Goal: Complete application form: Complete application form

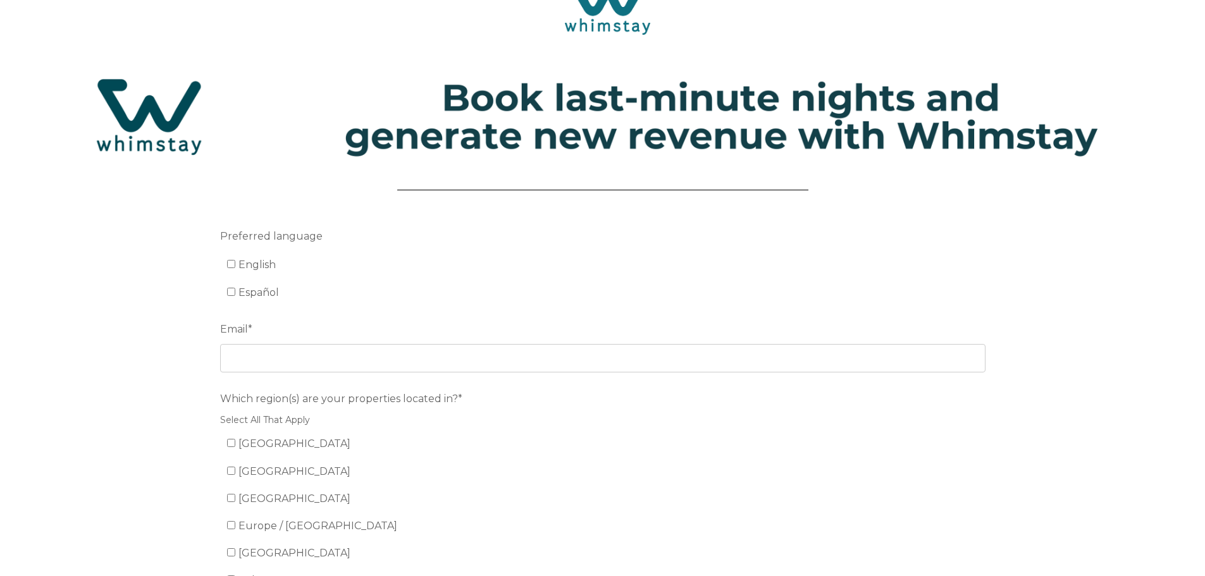
scroll to position [63, 0]
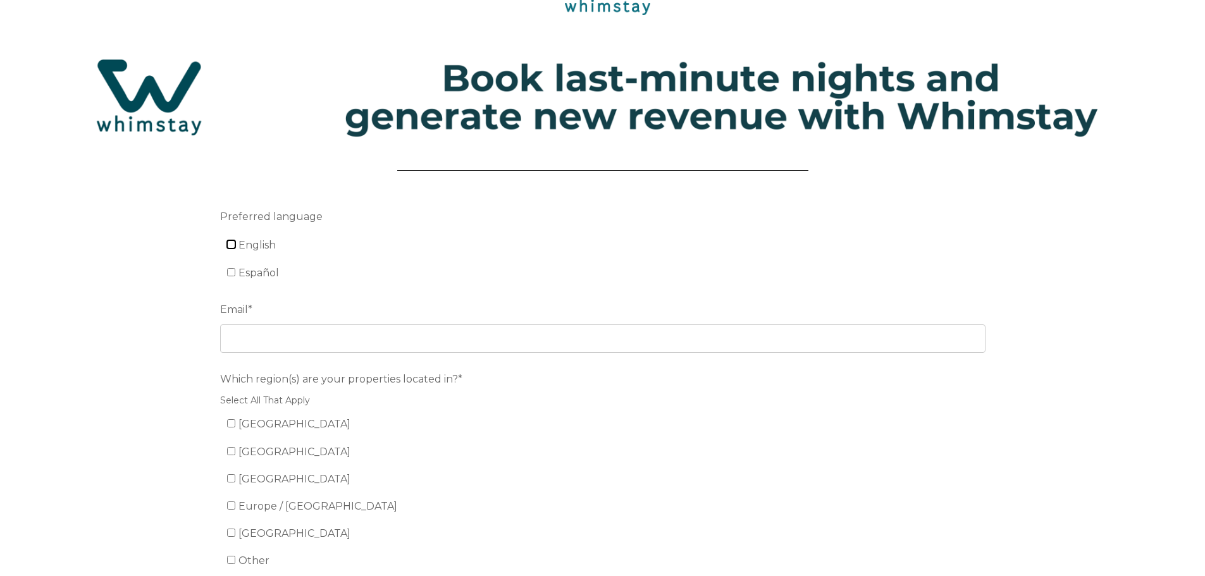
click at [233, 244] on input "English" at bounding box center [231, 244] width 8 height 8
checkbox input "true"
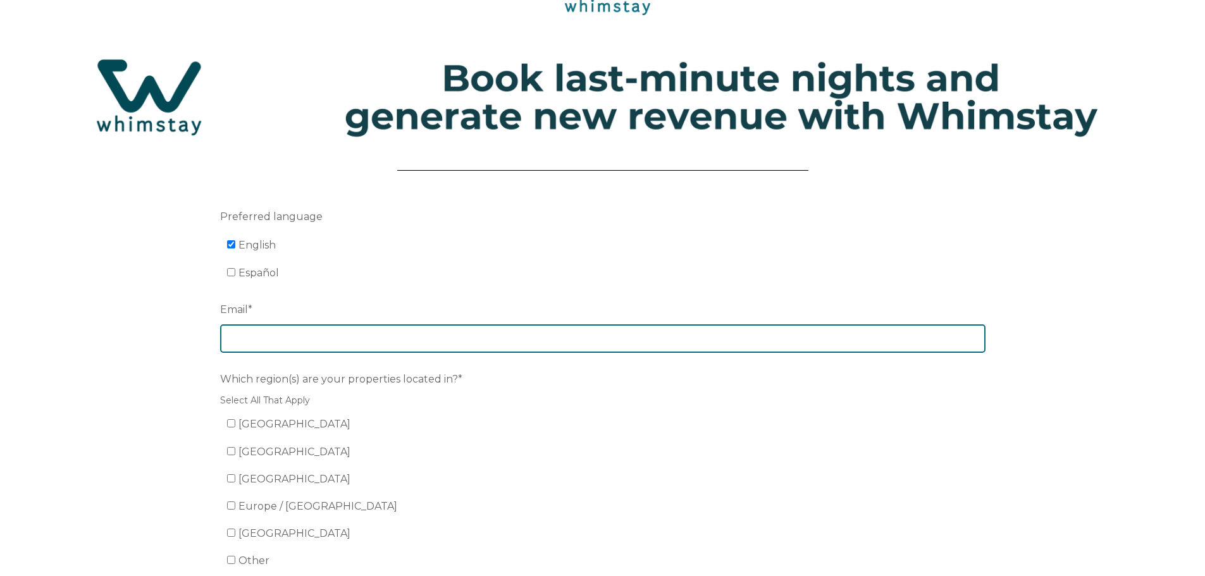
click at [252, 345] on input "Email *" at bounding box center [602, 338] width 765 height 28
type input "Hello@HelloSunshineVR.com"
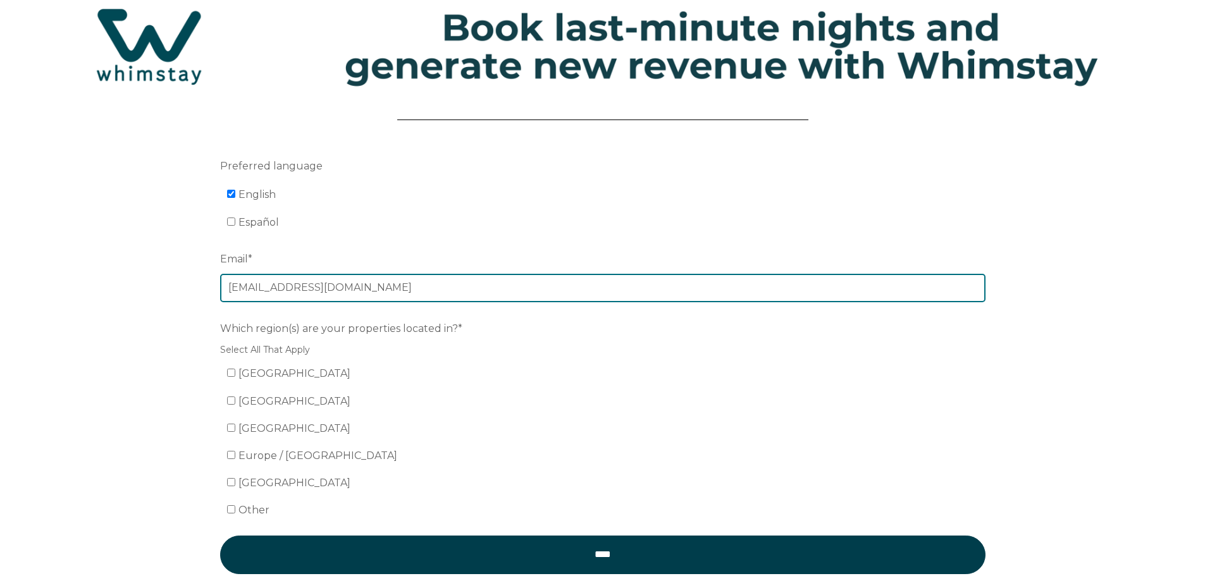
scroll to position [190, 0]
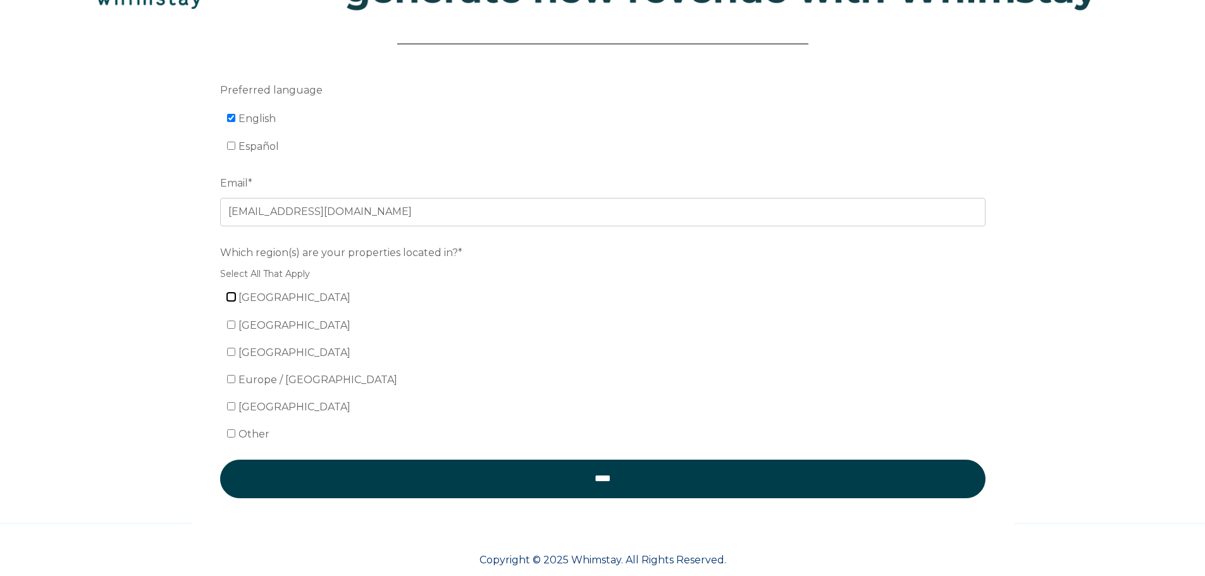
click at [229, 297] on input "[GEOGRAPHIC_DATA]" at bounding box center [231, 297] width 8 height 8
checkbox input "true"
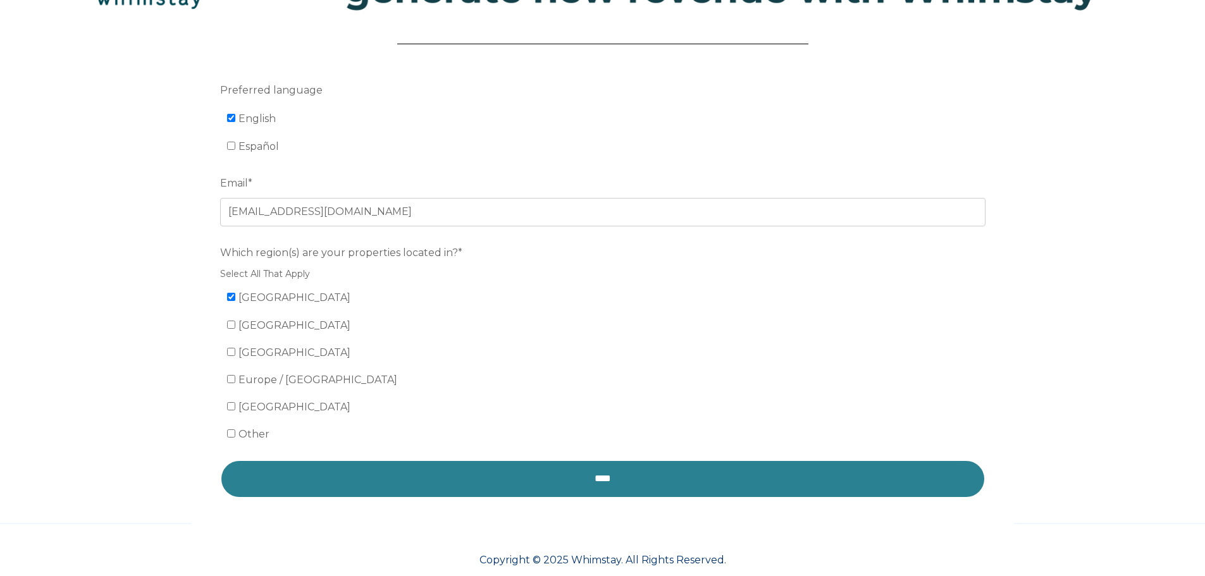
click at [273, 476] on input "****" at bounding box center [602, 479] width 765 height 38
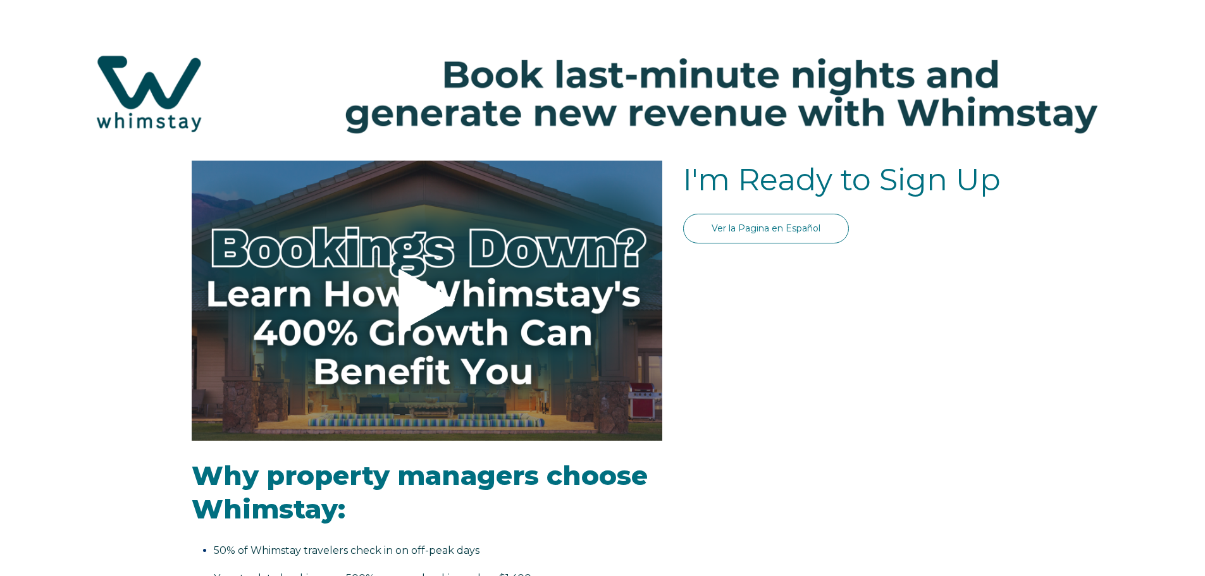
select select "US"
select select "Standard"
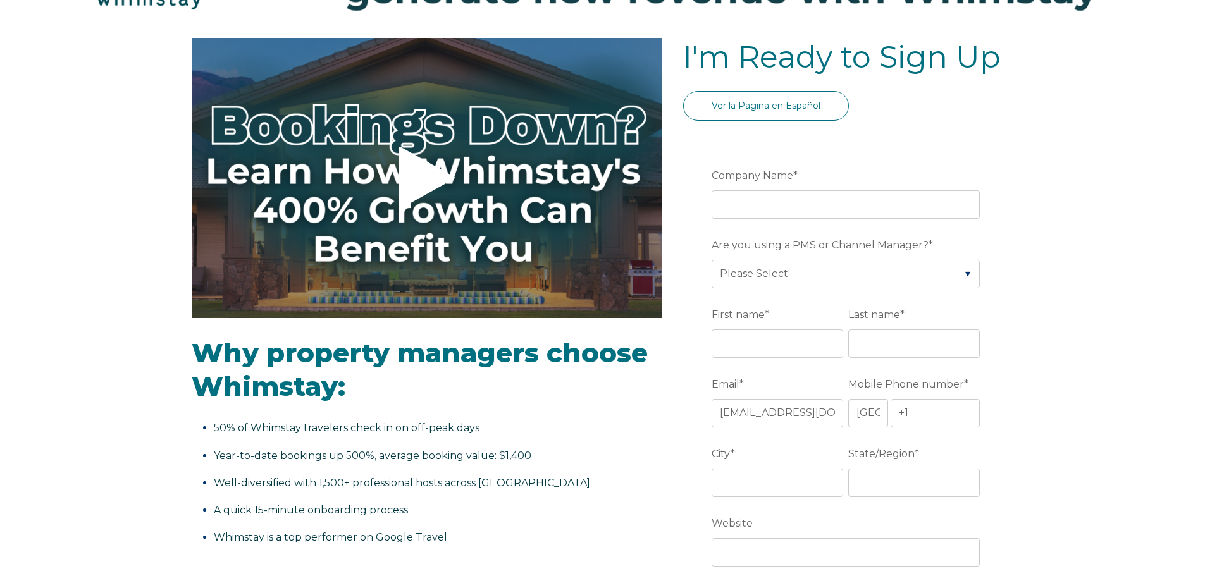
scroll to position [126, 0]
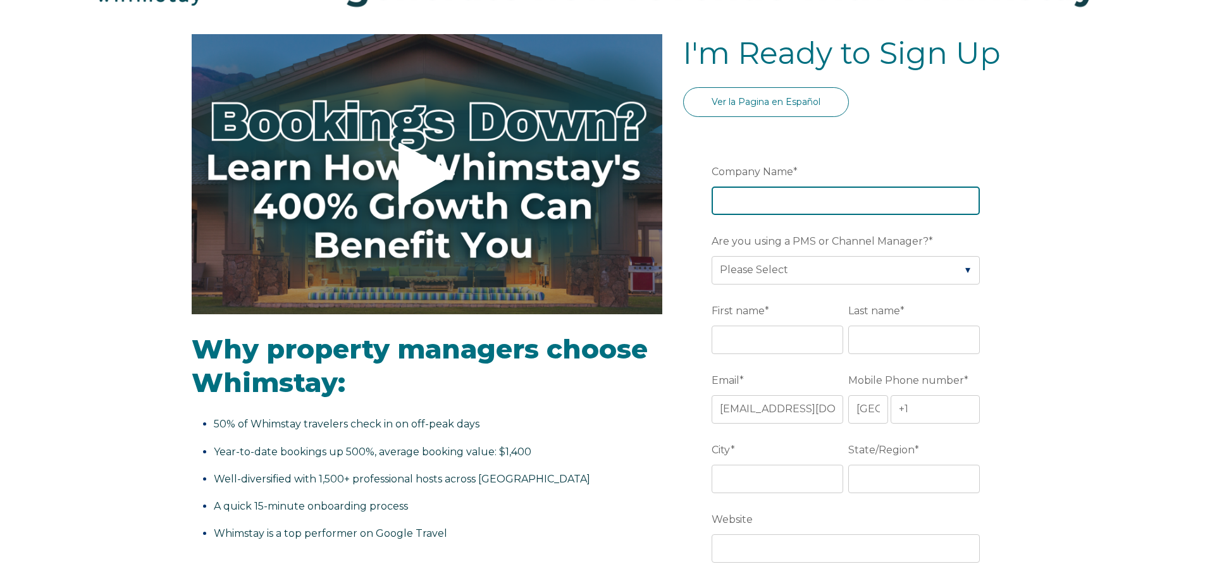
click at [830, 204] on input "Company Name *" at bounding box center [845, 201] width 268 height 28
type input "Hello Sunshine Vacation Rentals"
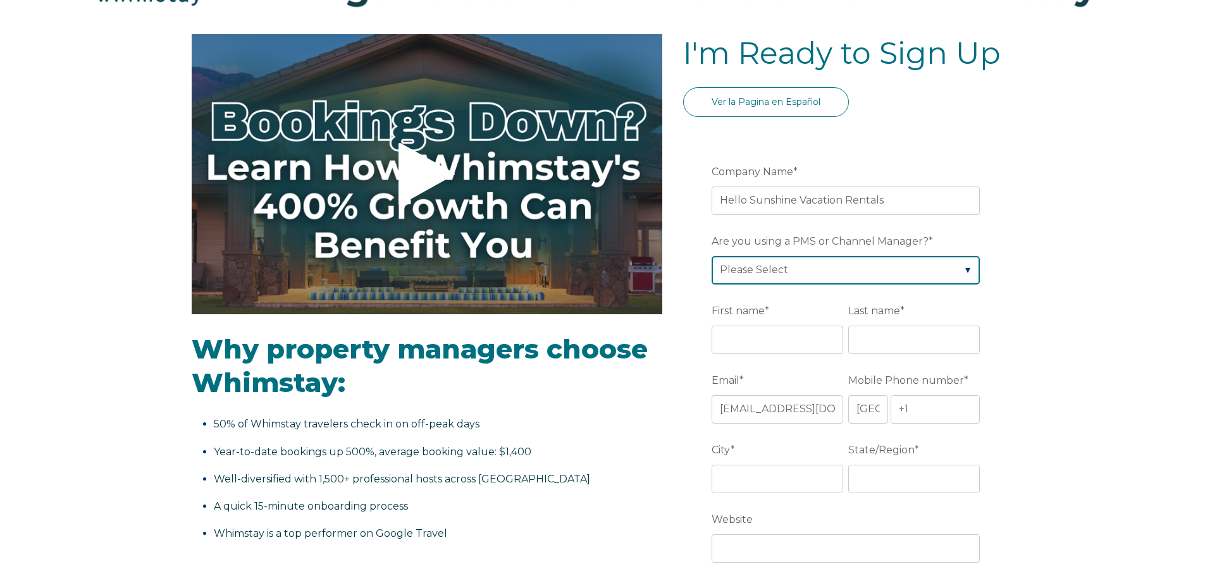
scroll to position [190, 0]
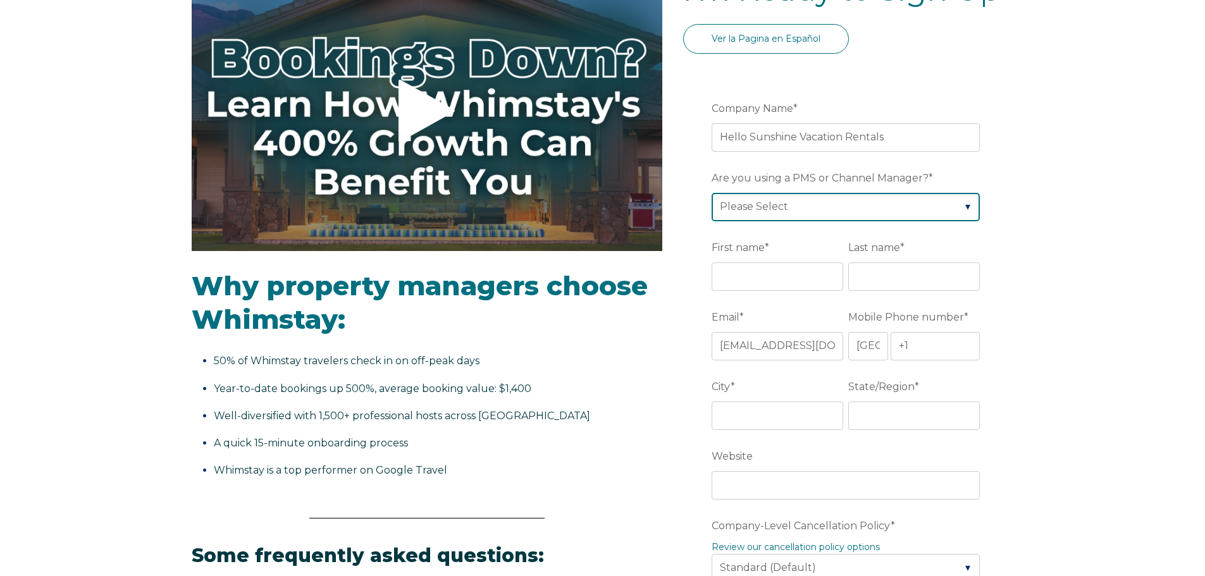
select select "OwnerRez"
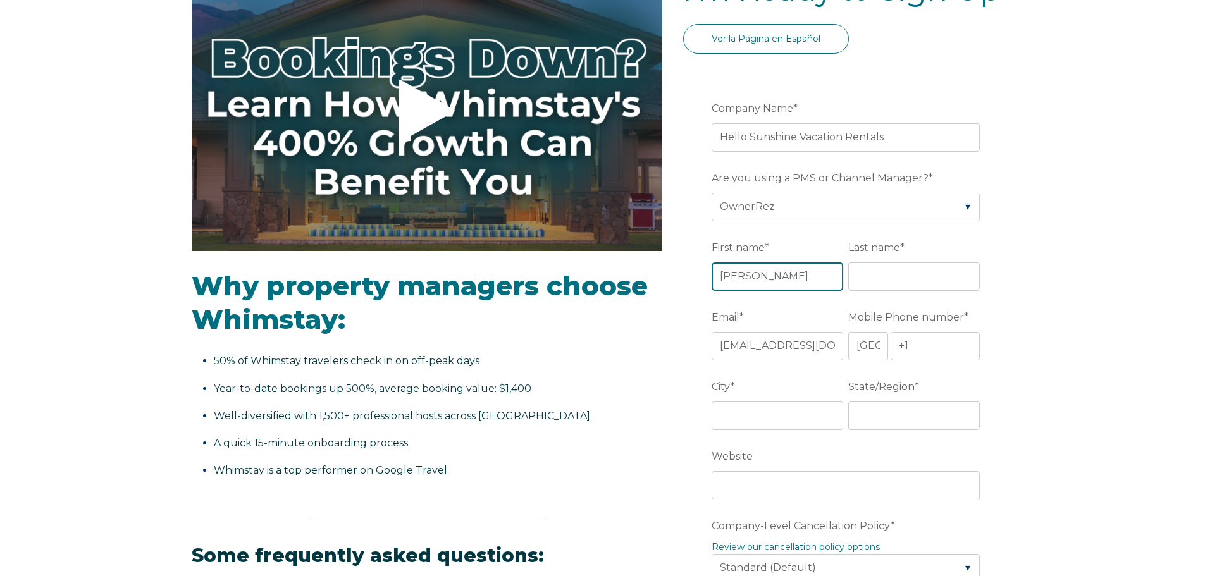
type input "[PERSON_NAME]"
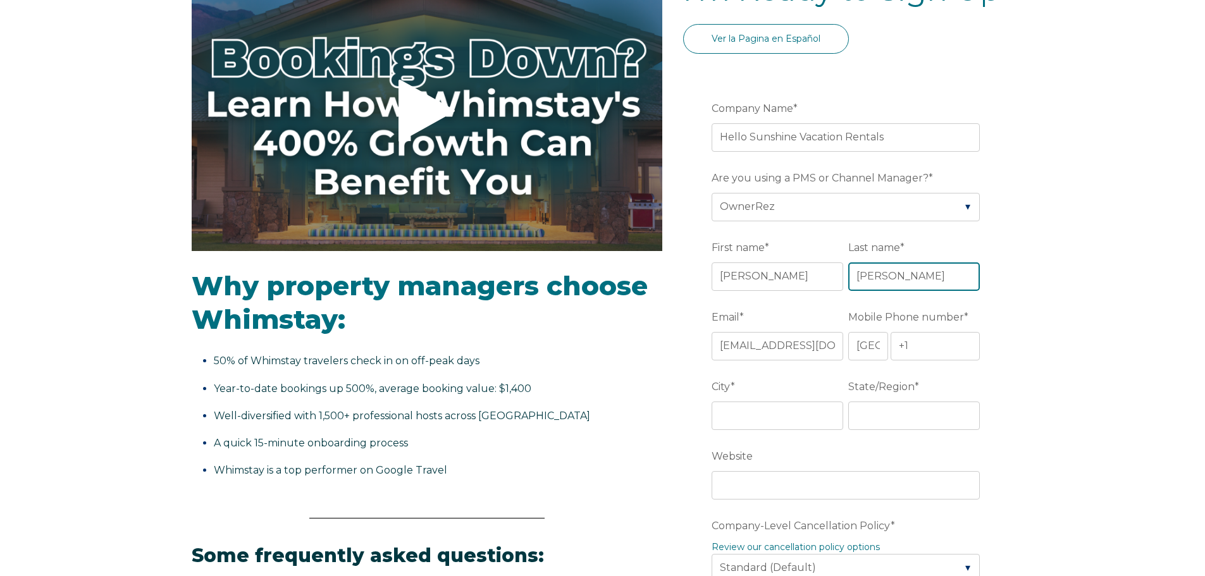
type input "[PERSON_NAME]"
type input "[PHONE_NUMBER]"
click at [873, 361] on fieldset "Email * [EMAIL_ADDRESS][DOMAIN_NAME] Mobile Phone number * * [GEOGRAPHIC_DATA] …" at bounding box center [847, 341] width 273 height 70
click at [873, 350] on select "* [GEOGRAPHIC_DATA] (‫[GEOGRAPHIC_DATA]‬‎) [GEOGRAPHIC_DATA] ([GEOGRAPHIC_DATA]…" at bounding box center [867, 346] width 39 height 28
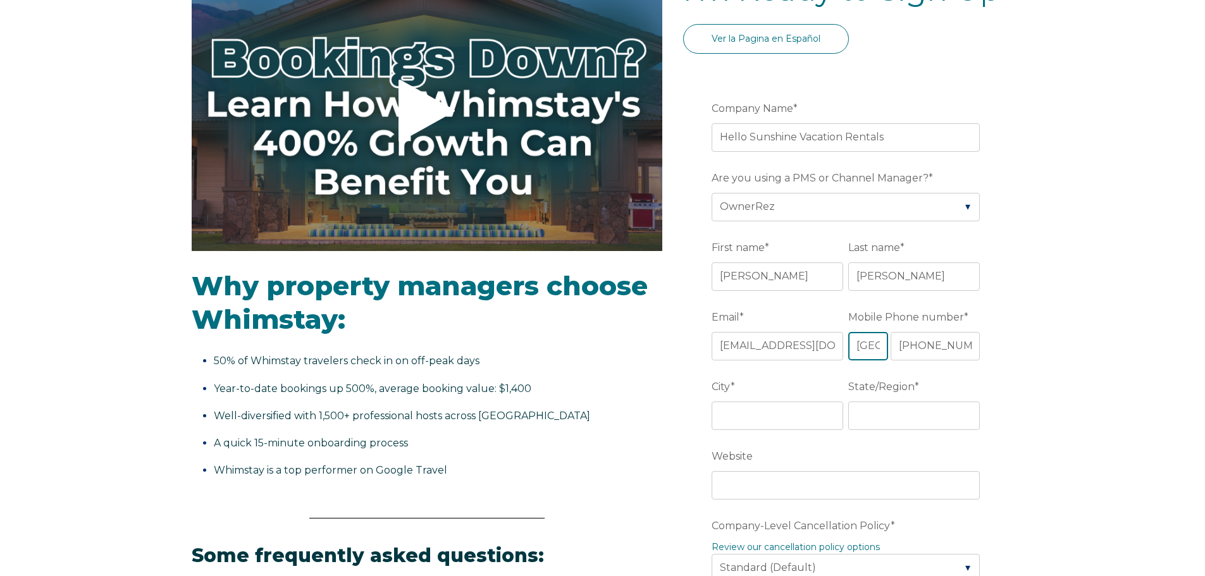
click at [873, 350] on select "* [GEOGRAPHIC_DATA] (‫[GEOGRAPHIC_DATA]‬‎) [GEOGRAPHIC_DATA] ([GEOGRAPHIC_DATA]…" at bounding box center [867, 346] width 39 height 28
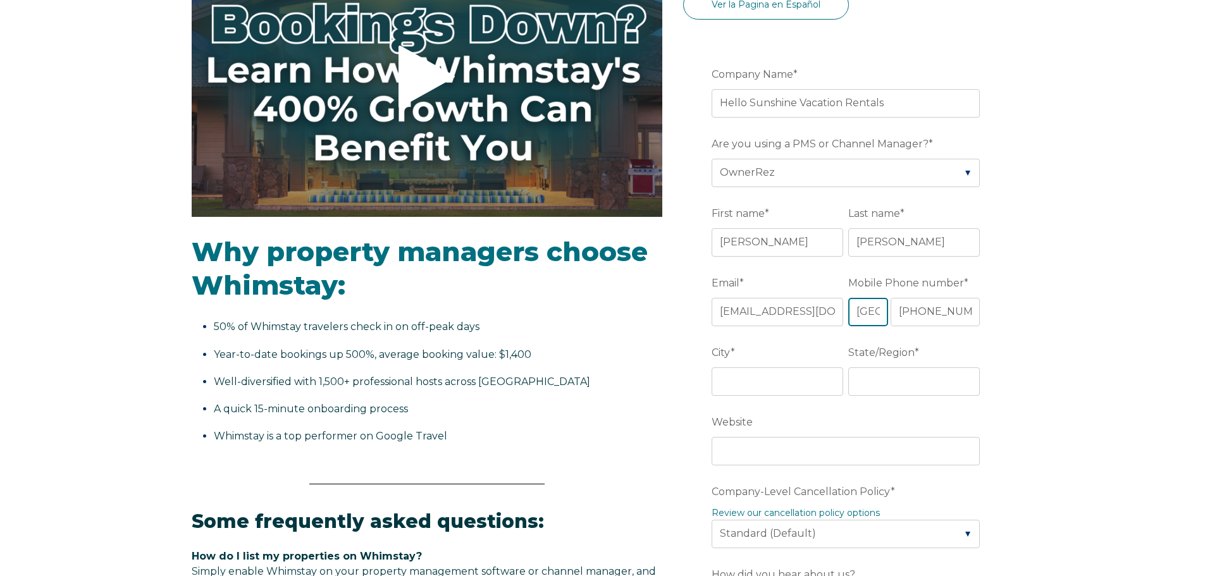
scroll to position [253, 0]
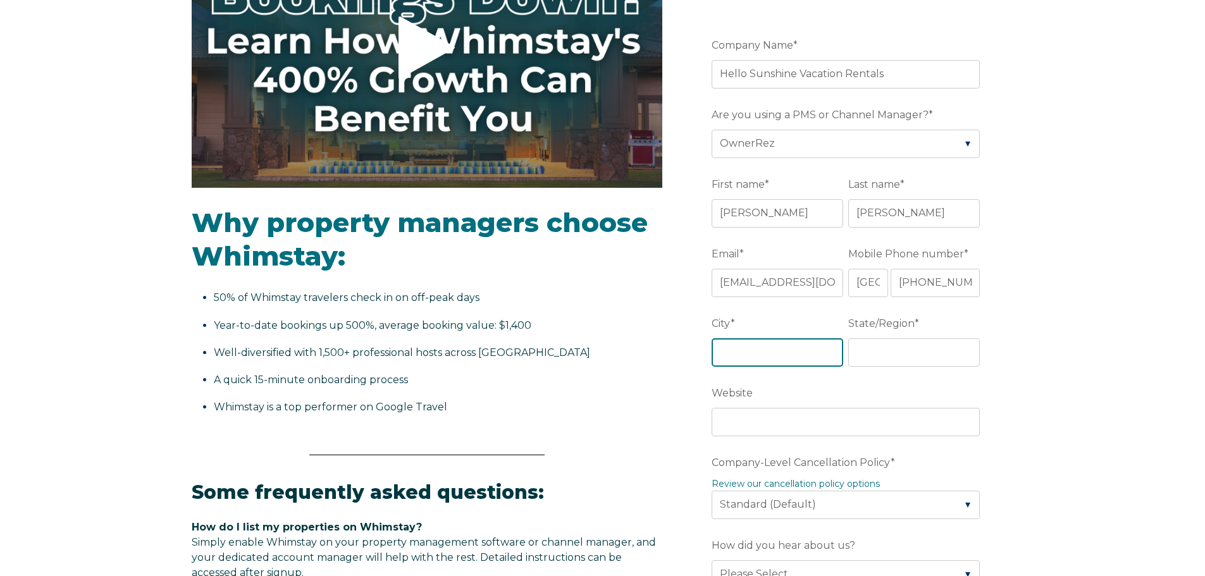
click at [766, 343] on input "City *" at bounding box center [777, 352] width 132 height 28
type input "I"
type input "Seminole"
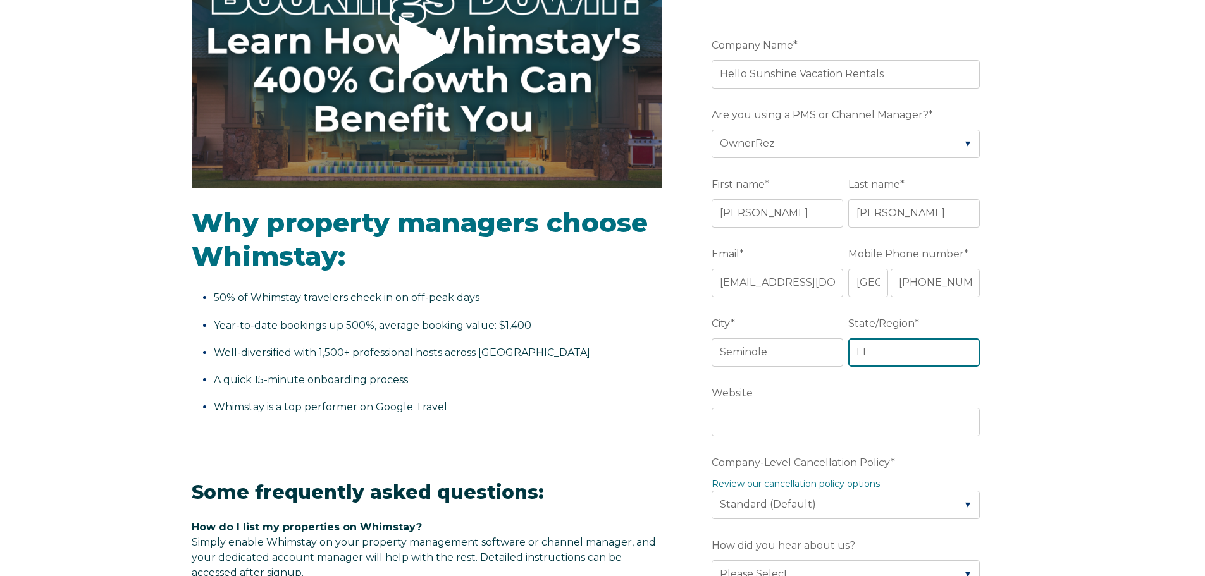
type input "FL"
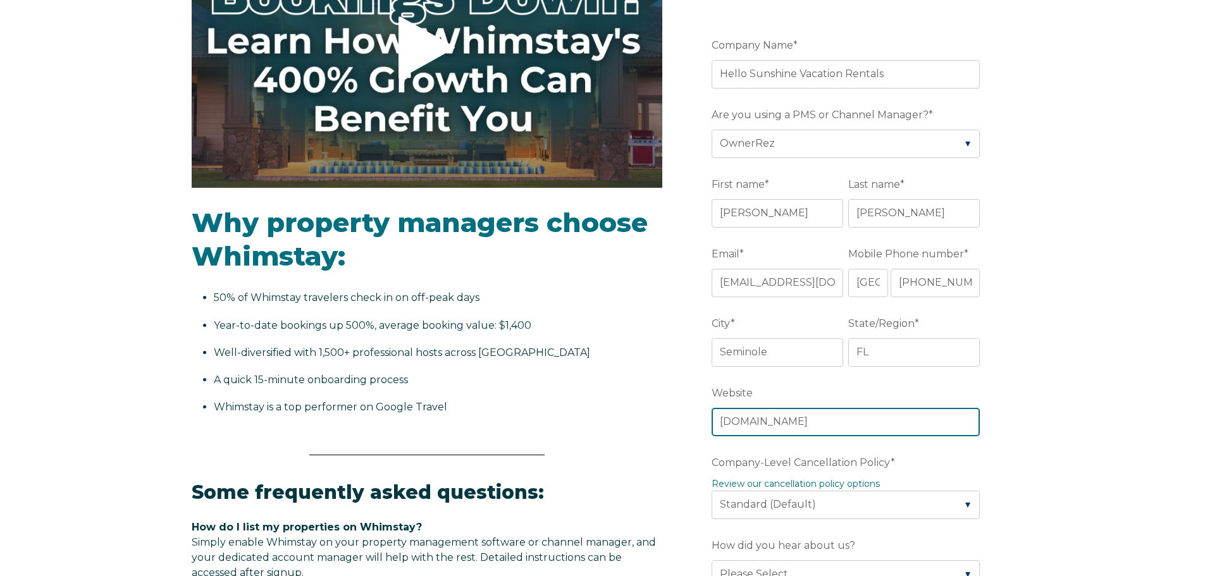
type input "[DOMAIN_NAME]"
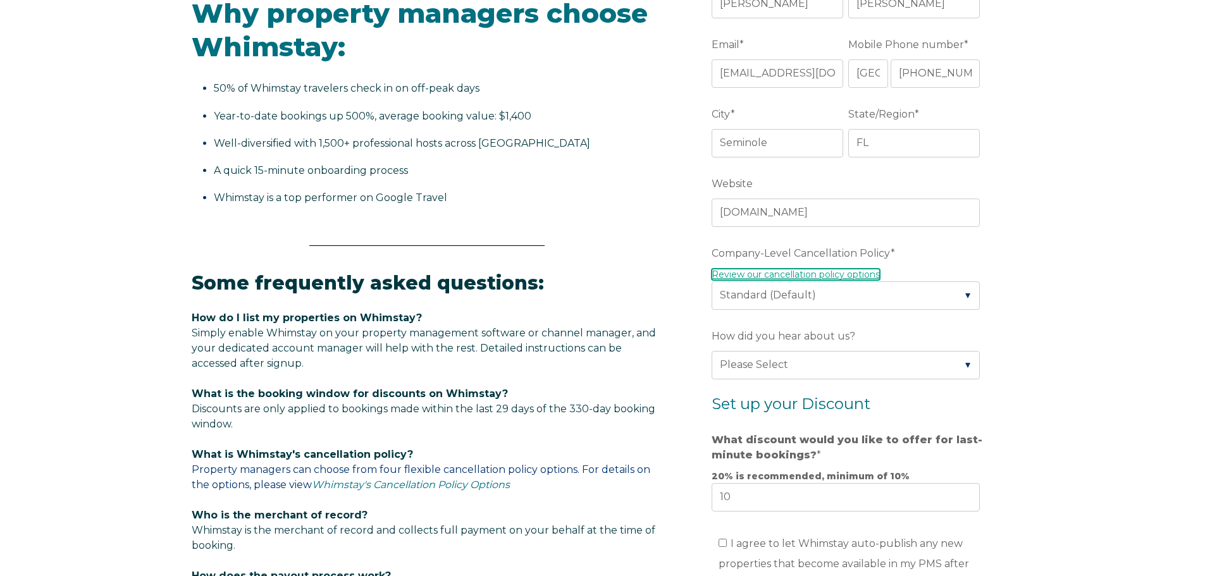
scroll to position [569, 0]
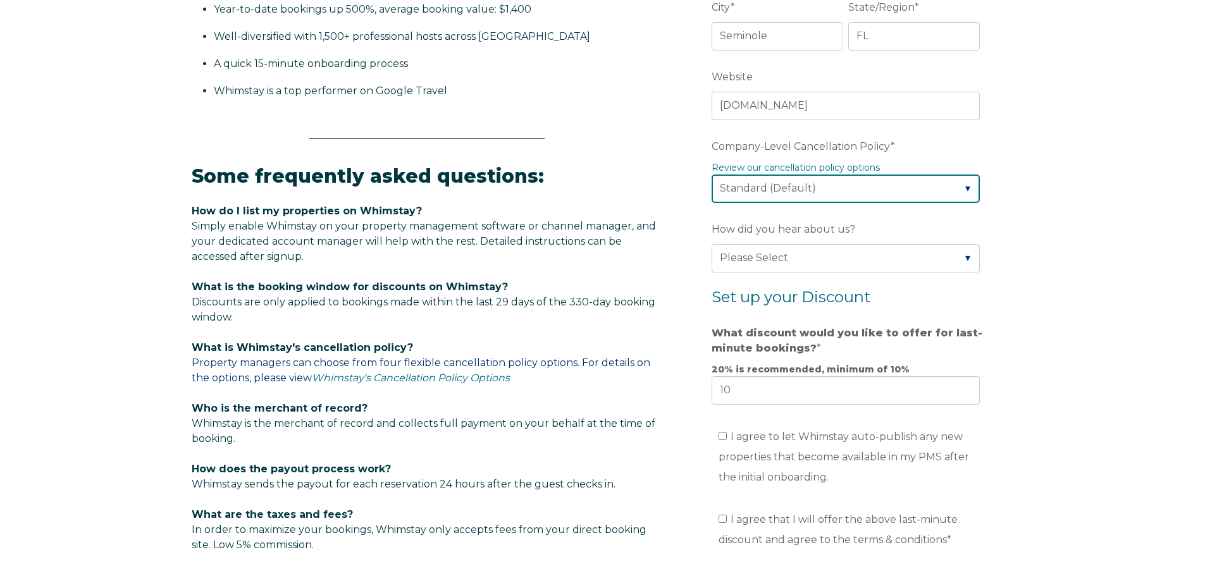
click at [806, 188] on select "Please Select Partial Standard (Default) Moderate Strict" at bounding box center [845, 189] width 268 height 28
select select "Moderate"
click at [711, 175] on select "Please Select Partial Standard (Default) Moderate Strict" at bounding box center [845, 189] width 268 height 28
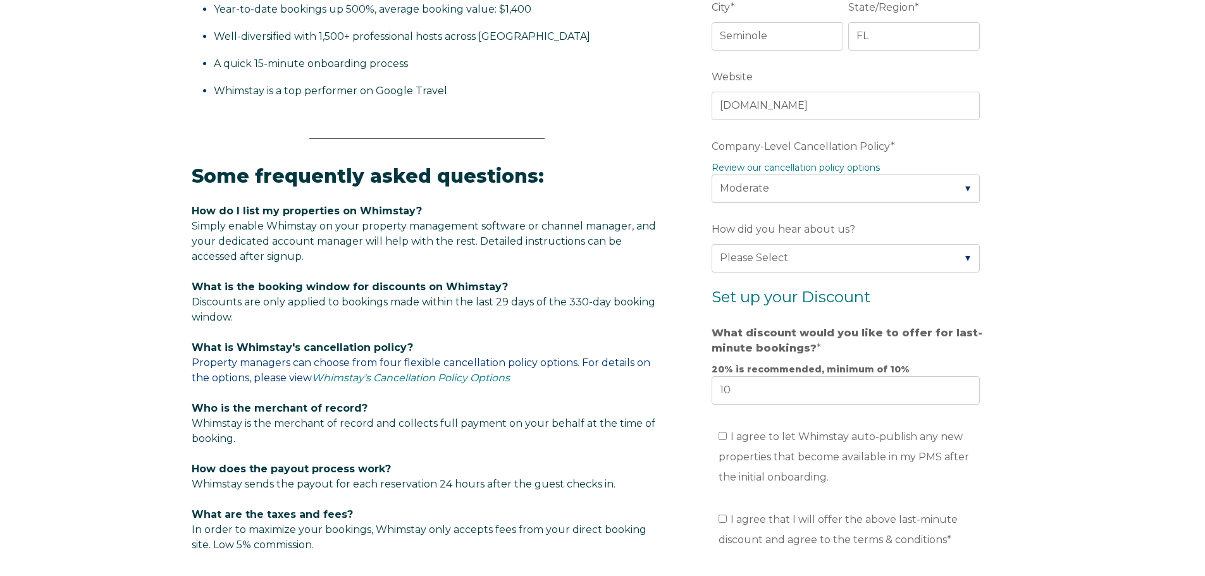
click at [638, 287] on p "What is the booking window for discounts on Whimstay? Discounts are only applie…" at bounding box center [427, 303] width 470 height 46
click at [682, 309] on div "Video player - SSOB Pitch Vid Thumbnail - Click to play video Why property mana…" at bounding box center [603, 168] width 822 height 1154
click at [761, 250] on select "Please Select Found Whimstay through a Google search Spoke to a Whimstay salesp…" at bounding box center [845, 258] width 268 height 28
select select "Whimstay Sales"
click at [711, 244] on select "Please Select Found Whimstay through a Google search Spoke to a Whimstay salesp…" at bounding box center [845, 258] width 268 height 28
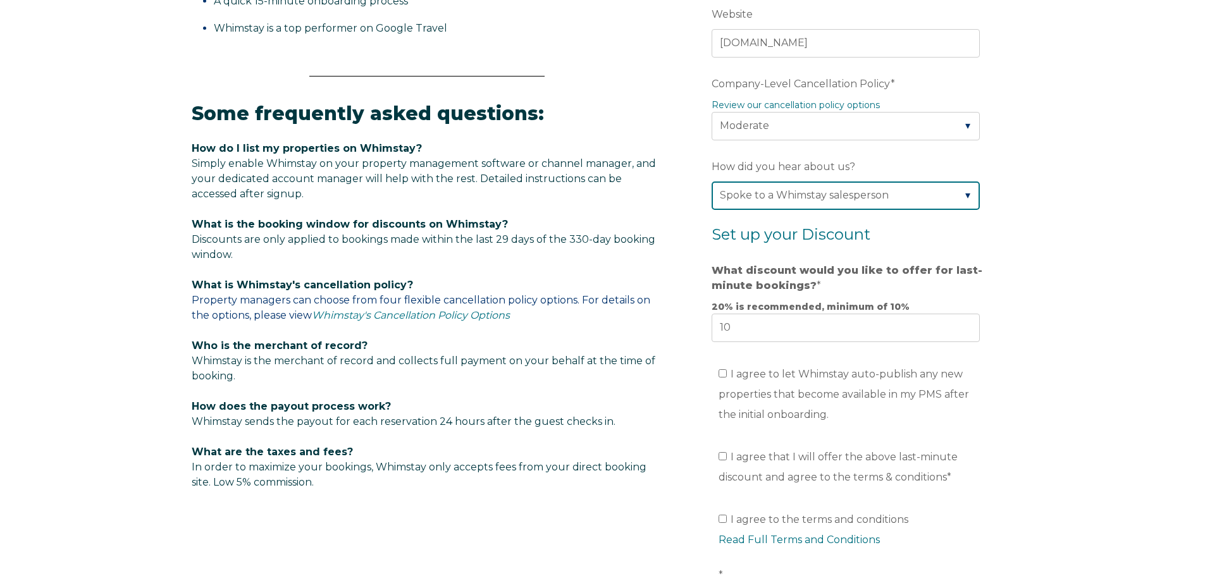
scroll to position [632, 0]
click at [789, 197] on select "Please Select Found Whimstay through a Google search Spoke to a Whimstay salesp…" at bounding box center [845, 195] width 268 height 28
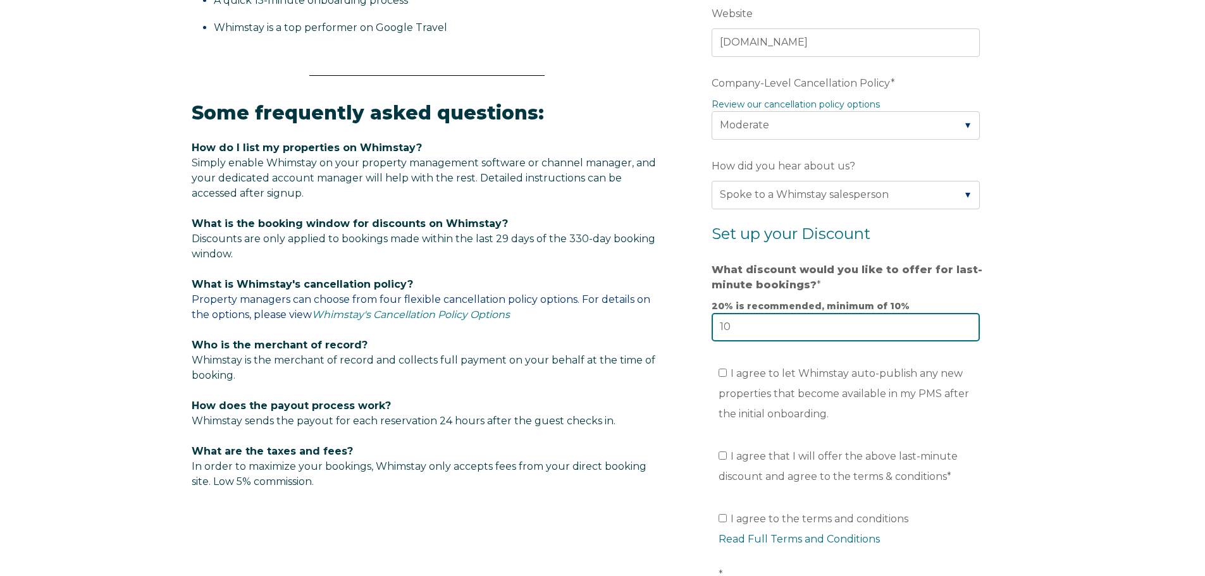
click at [790, 328] on input "10" at bounding box center [845, 327] width 268 height 28
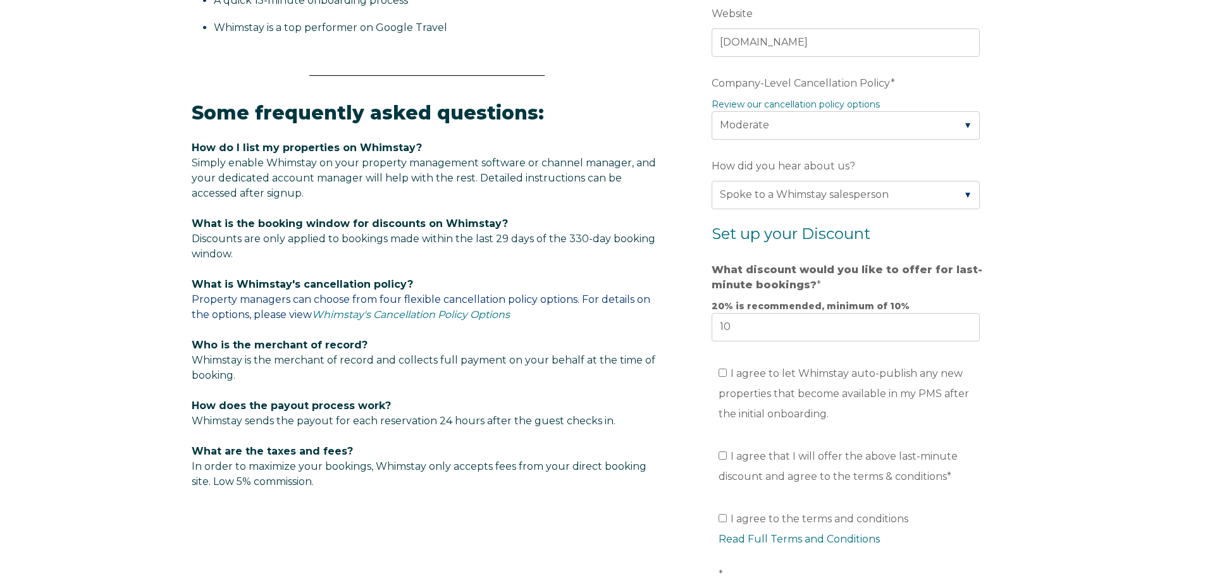
drag, startPoint x: 855, startPoint y: 284, endPoint x: 659, endPoint y: 267, distance: 196.7
click at [657, 267] on div "Video player - SSOB Pitch Vid Thumbnail - Click to play video Why property mana…" at bounding box center [603, 105] width 822 height 1154
click at [860, 279] on span "What discount would you like to offer for last-minute bookings?" at bounding box center [846, 277] width 271 height 35
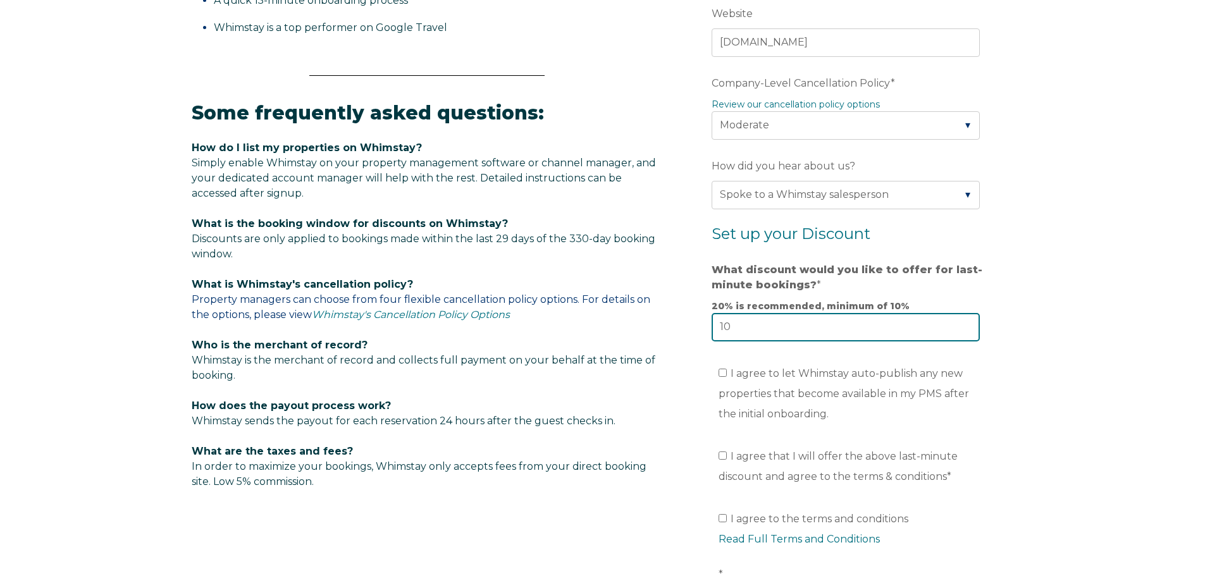
click at [860, 313] on input "10" at bounding box center [845, 327] width 268 height 28
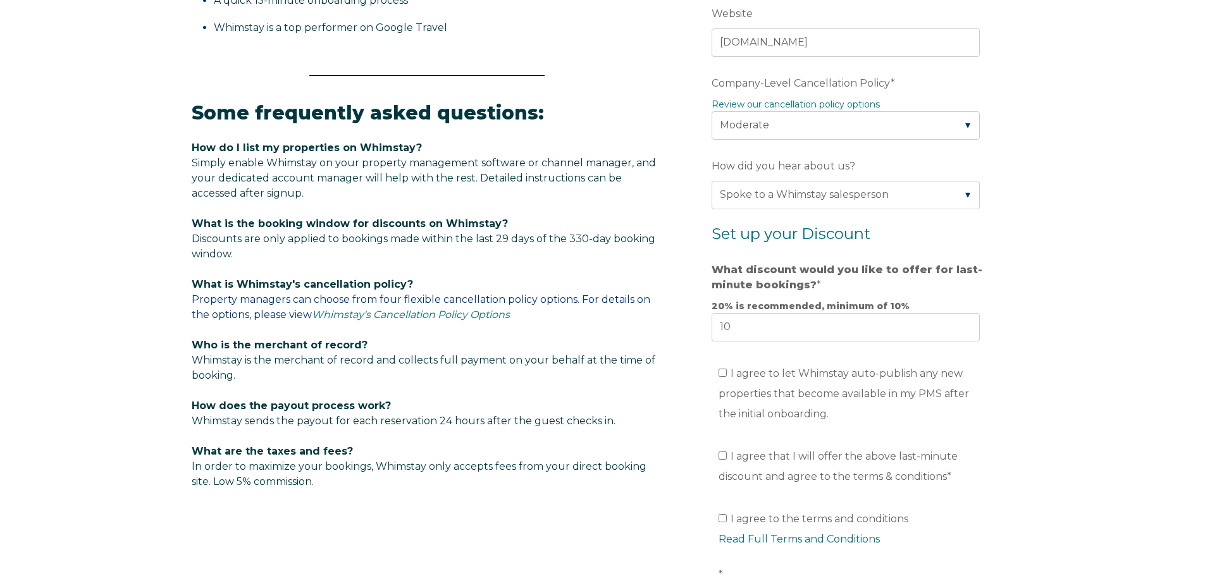
click at [840, 283] on label "What discount would you like to offer for last-minute bookings? *" at bounding box center [847, 278] width 273 height 38
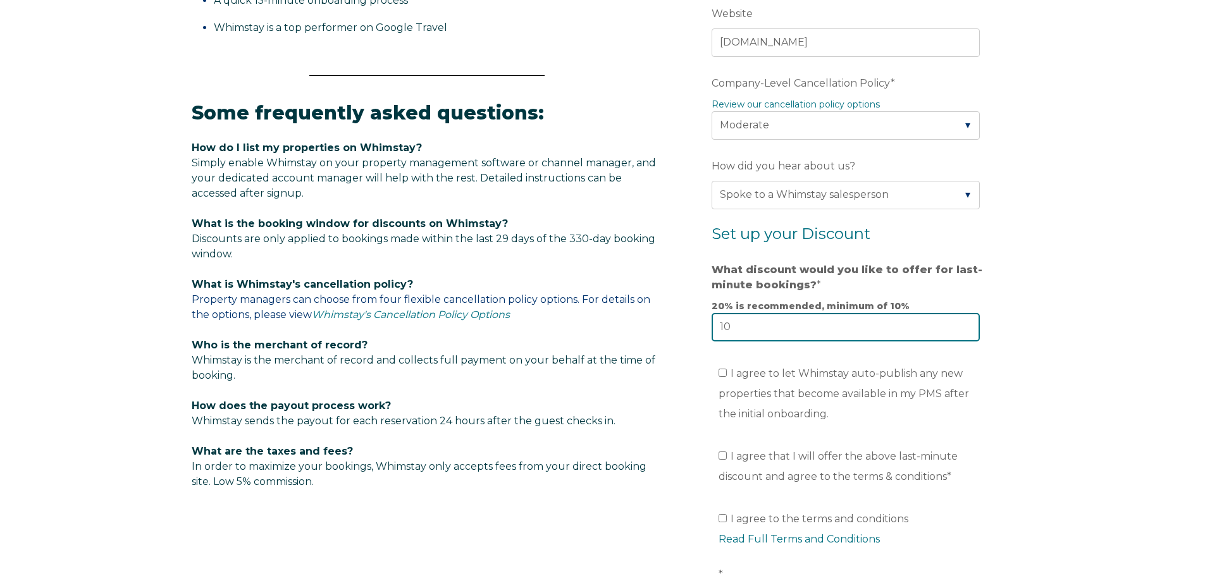
click at [840, 313] on input "10" at bounding box center [845, 327] width 268 height 28
drag, startPoint x: 752, startPoint y: 321, endPoint x: 687, endPoint y: 319, distance: 65.2
click at [687, 319] on form "Company Name * Hello Sunshine Vacation Rentals Are you using a PMS or Channel M…" at bounding box center [848, 154] width 330 height 1056
click at [802, 328] on input "10" at bounding box center [845, 327] width 268 height 28
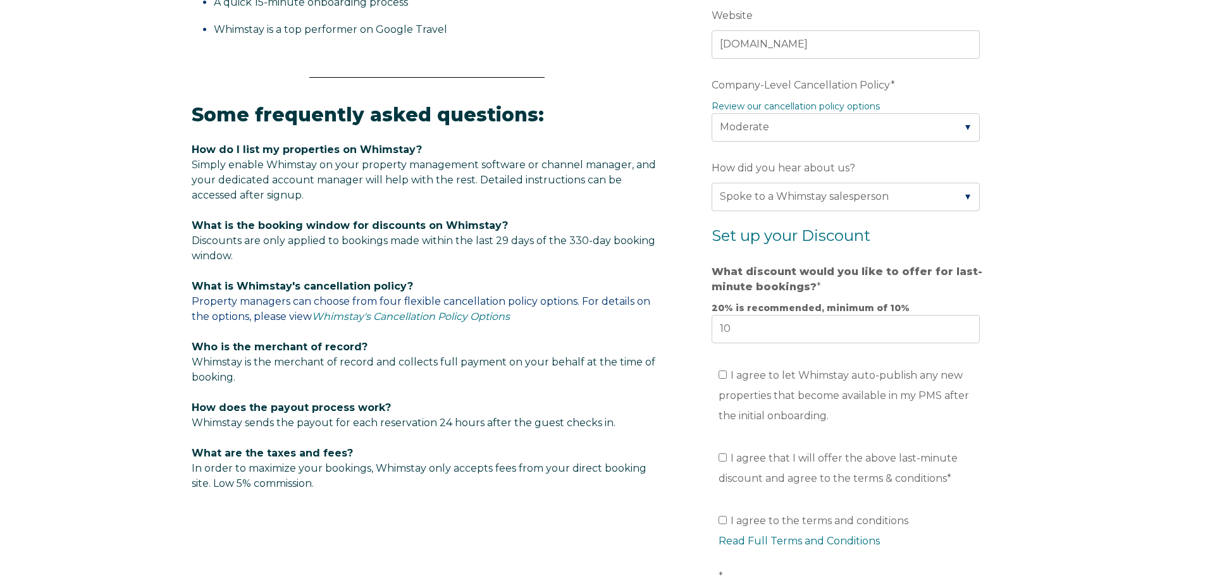
click at [1126, 343] on div "Video player - SSOB Pitch Vid Thumbnail - Click to play video Why property mana…" at bounding box center [602, 132] width 1205 height 1205
drag, startPoint x: 1126, startPoint y: 343, endPoint x: 1109, endPoint y: 369, distance: 31.4
click at [1109, 369] on div "Video player - SSOB Pitch Vid Thumbnail - Click to play video Why property mana…" at bounding box center [602, 132] width 1205 height 1205
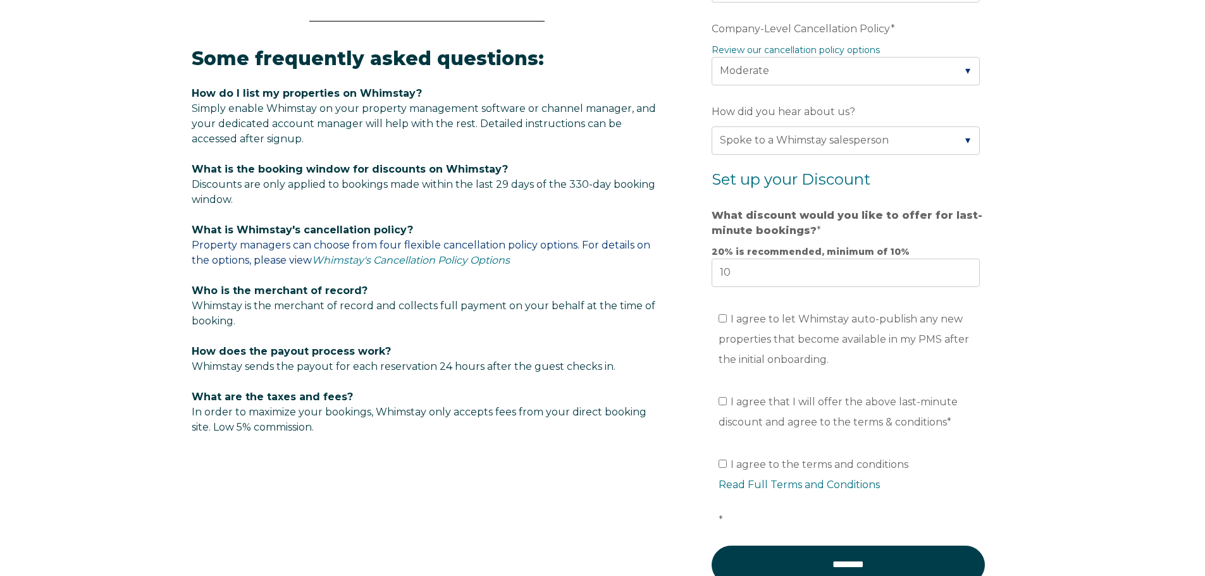
scroll to position [757, 0]
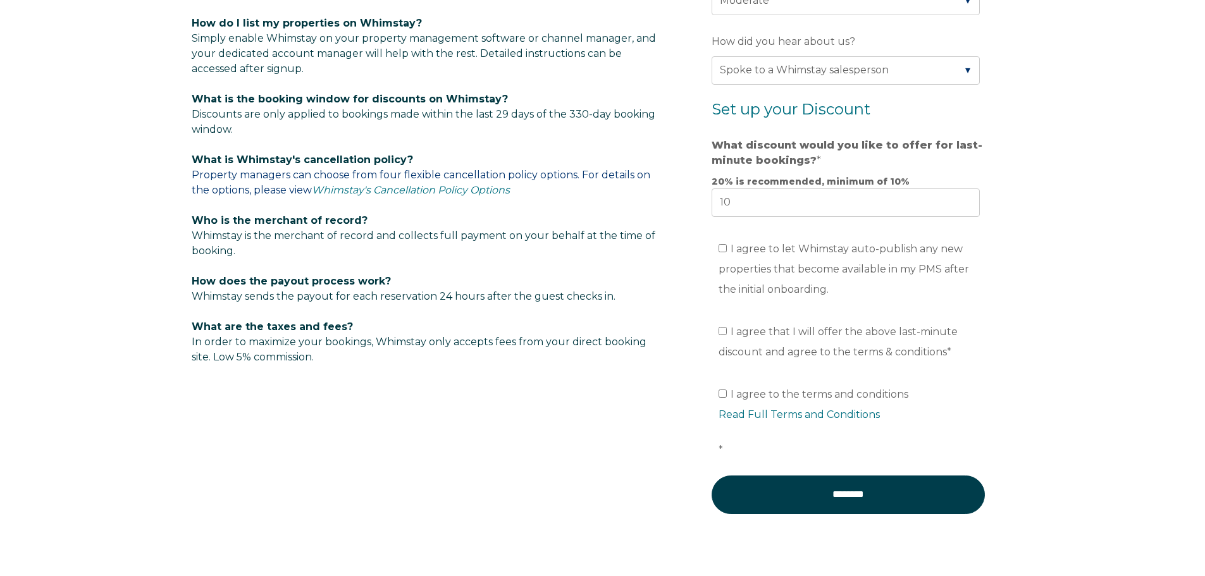
click at [1109, 369] on div "Video player - SSOB Pitch Vid Thumbnail - Click to play video Why property mana…" at bounding box center [602, 6] width 1205 height 1205
drag, startPoint x: 630, startPoint y: 440, endPoint x: 606, endPoint y: 442, distance: 24.2
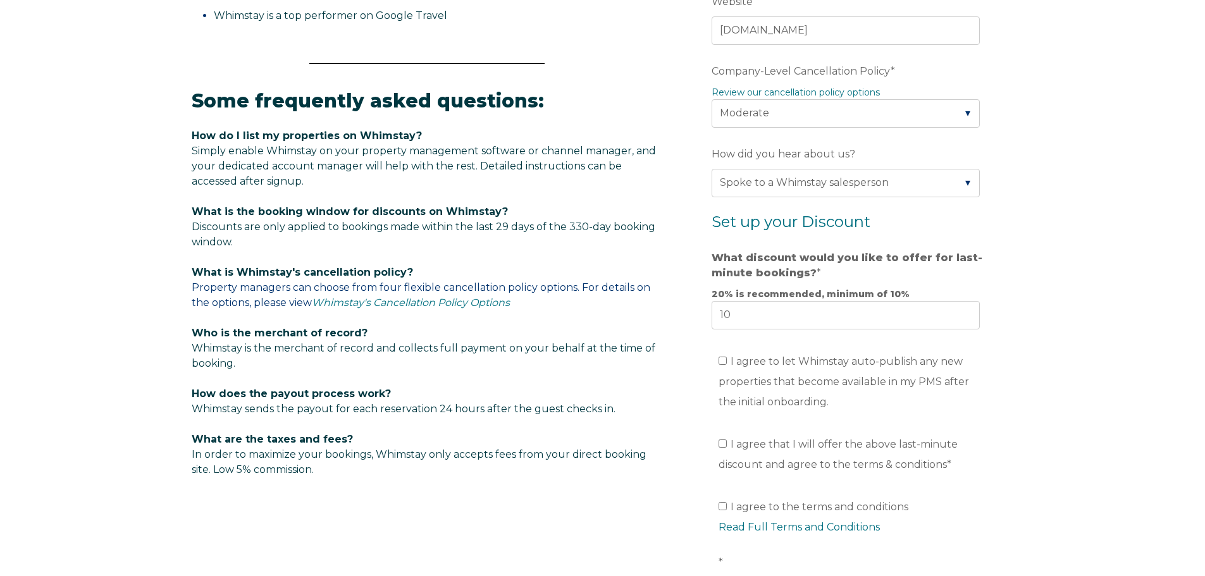
scroll to position [630, 0]
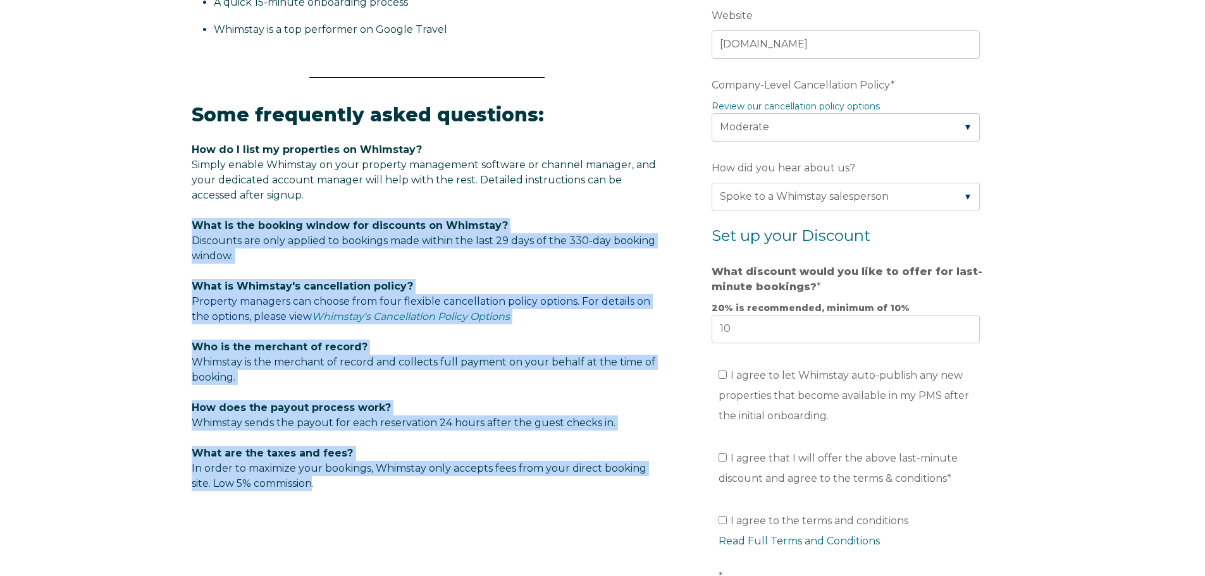
drag, startPoint x: 314, startPoint y: 496, endPoint x: 166, endPoint y: 226, distance: 308.2
click at [166, 226] on div "Video player - SSOB Pitch Vid Thumbnail - Click to play video Why property mana…" at bounding box center [602, 132] width 1205 height 1205
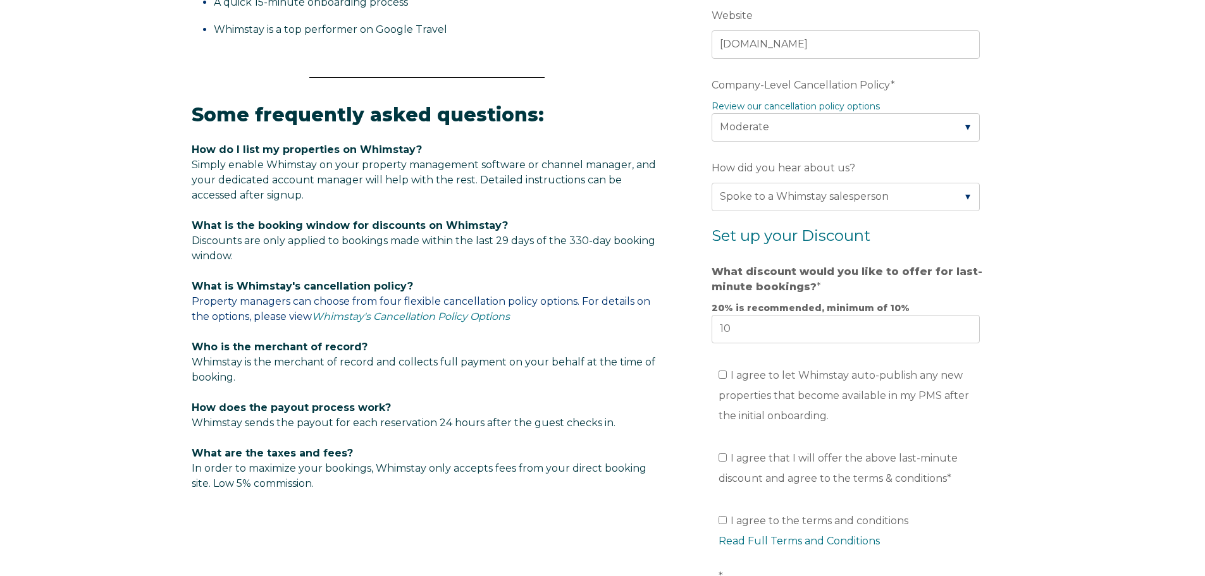
drag, startPoint x: 166, startPoint y: 226, endPoint x: 134, endPoint y: 231, distance: 32.7
click at [134, 231] on div "Video player - SSOB Pitch Vid Thumbnail - Click to play video Why property mana…" at bounding box center [602, 132] width 1205 height 1205
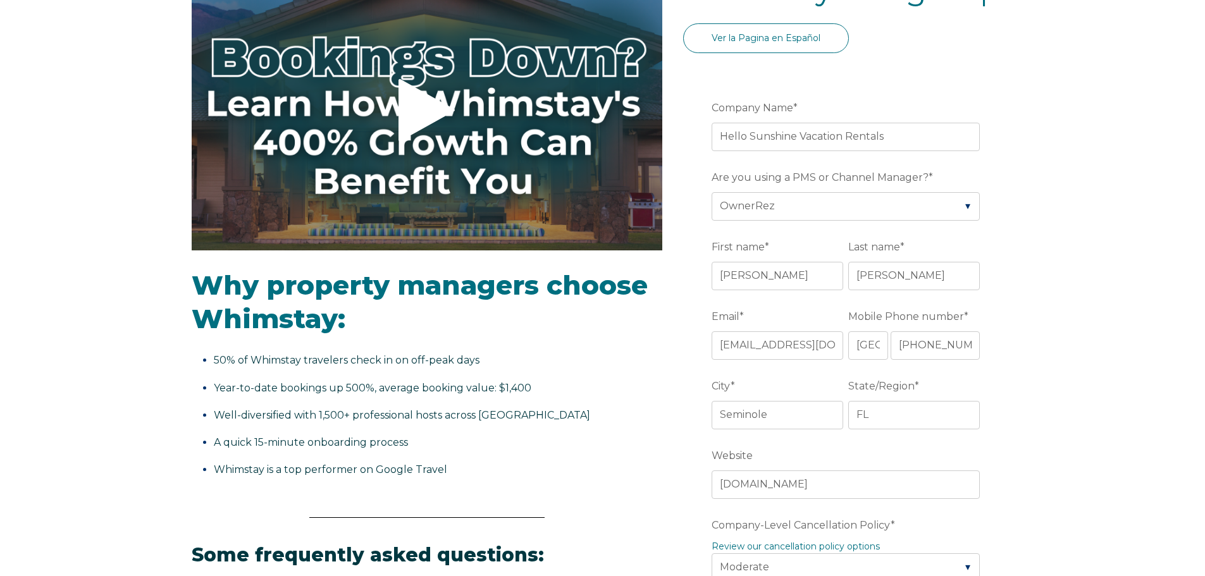
scroll to position [188, 0]
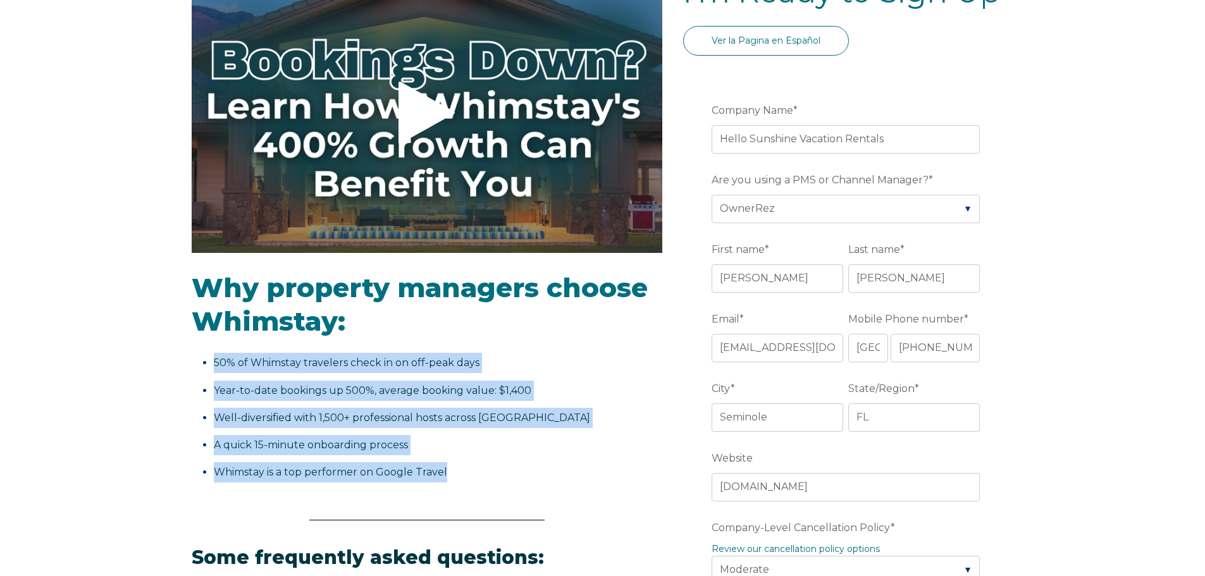
drag, startPoint x: 496, startPoint y: 486, endPoint x: 204, endPoint y: 353, distance: 320.3
click at [204, 353] on div "Why property managers choose Whimstay: 50% of Whimstay travelers check in on of…" at bounding box center [427, 382] width 470 height 261
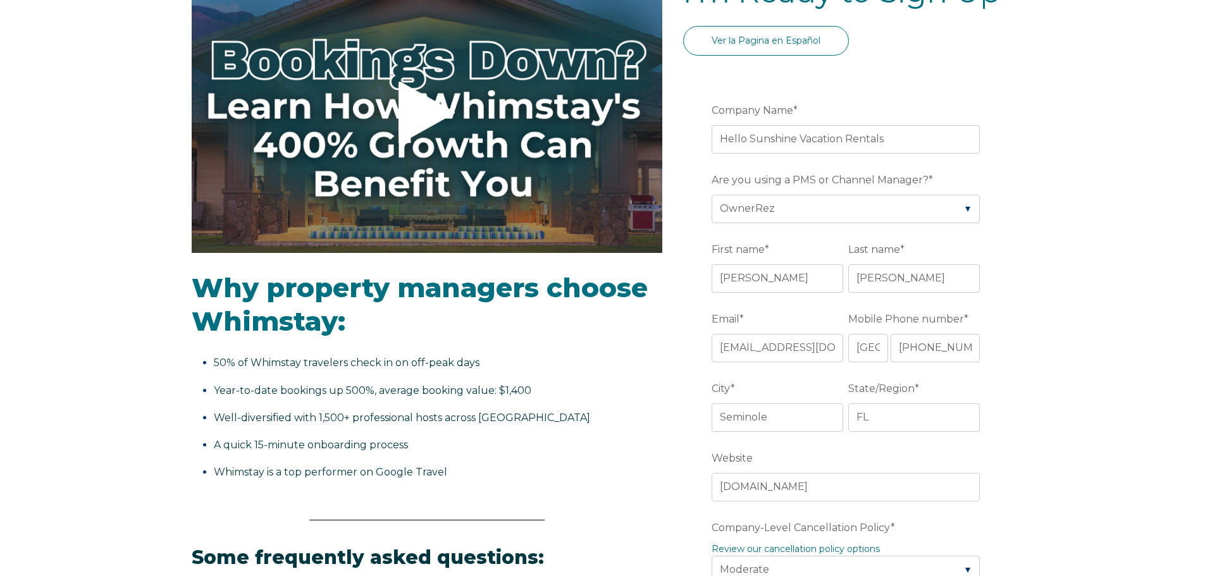
click at [214, 353] on li "50% of Whimstay travelers check in on off-peak days" at bounding box center [434, 363] width 441 height 20
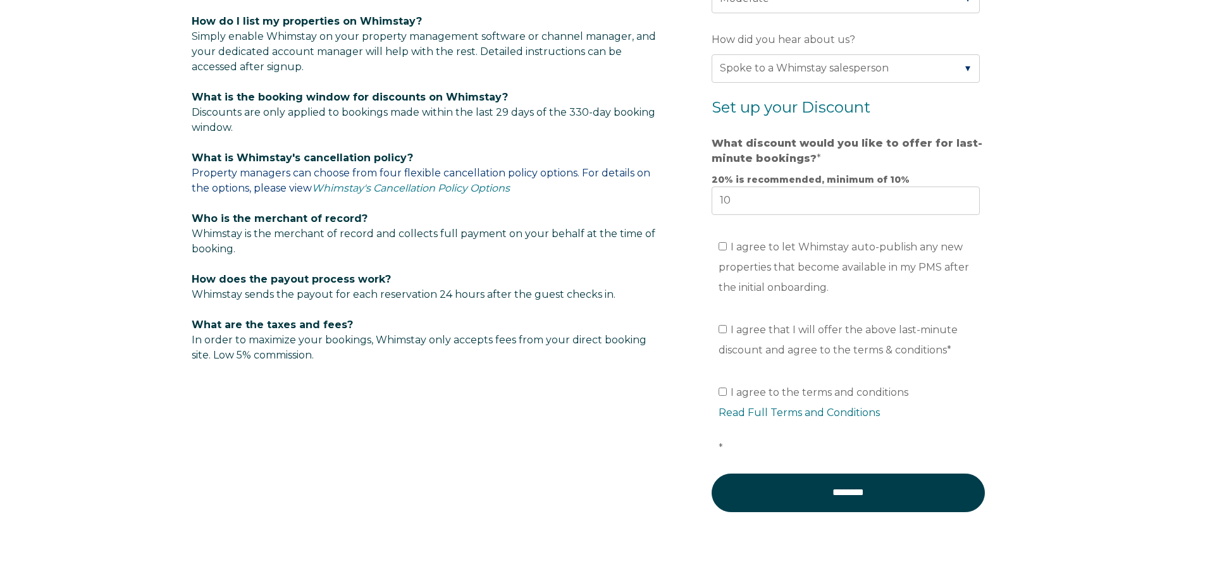
scroll to position [864, 0]
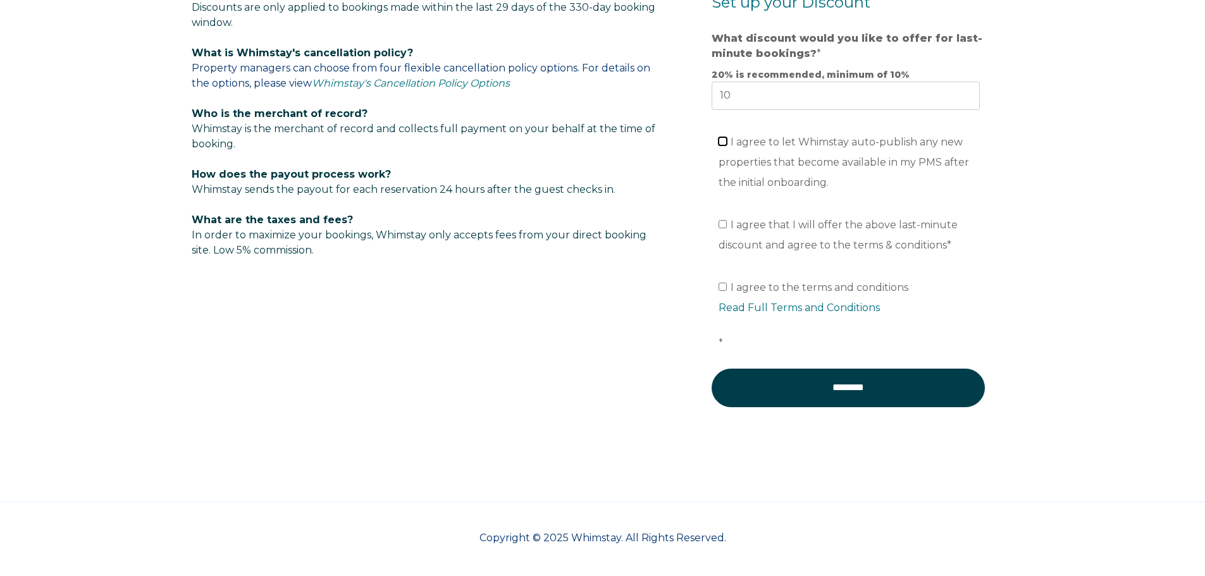
click at [727, 144] on input "I agree to let Whimstay auto-publish any new properties that become available i…" at bounding box center [722, 141] width 8 height 8
checkbox input "true"
click at [620, 260] on div "Some frequently asked questions: How do I list my properties on Whimstay? Simpl…" at bounding box center [427, 62] width 470 height 422
click at [723, 223] on input "I agree that I will offer the above last-minute discount and agree to the terms…" at bounding box center [722, 224] width 8 height 8
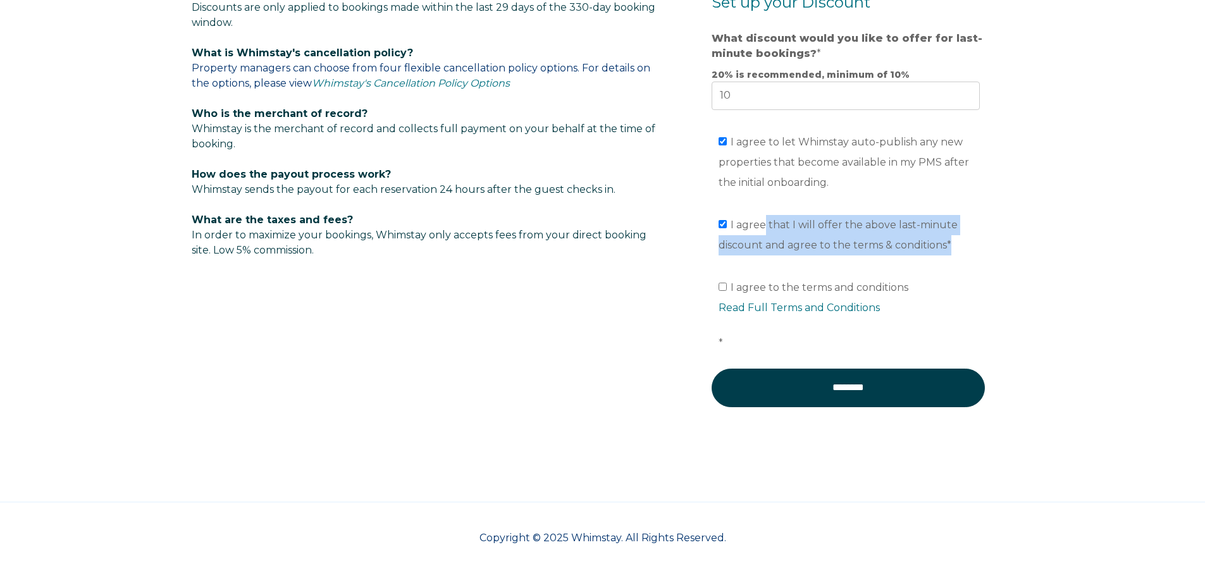
drag, startPoint x: 938, startPoint y: 247, endPoint x: 758, endPoint y: 224, distance: 181.7
click at [758, 224] on li "I agree that I will offer the above last-minute discount and agree to the terms…" at bounding box center [852, 235] width 268 height 40
click at [869, 248] on span "I agree that I will offer the above last-minute discount and agree to the terms…" at bounding box center [837, 235] width 239 height 32
click at [727, 228] on input "I agree that I will offer the above last-minute discount and agree to the terms…" at bounding box center [722, 224] width 8 height 8
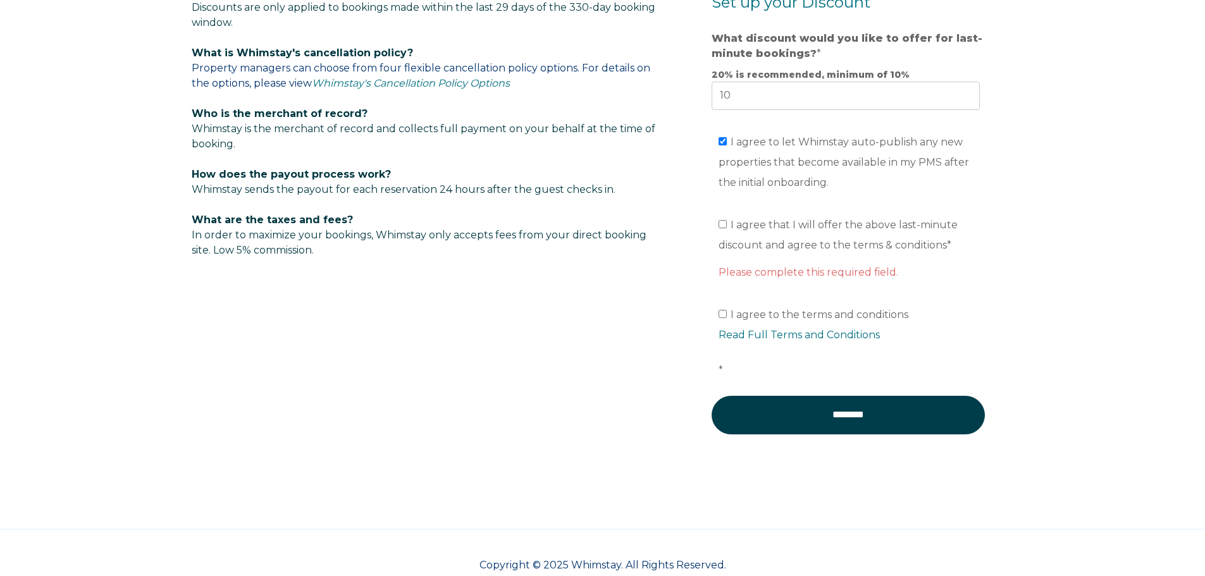
click at [718, 224] on ul "I agree that I will offer the above last-minute discount and agree to the terms…" at bounding box center [845, 235] width 268 height 40
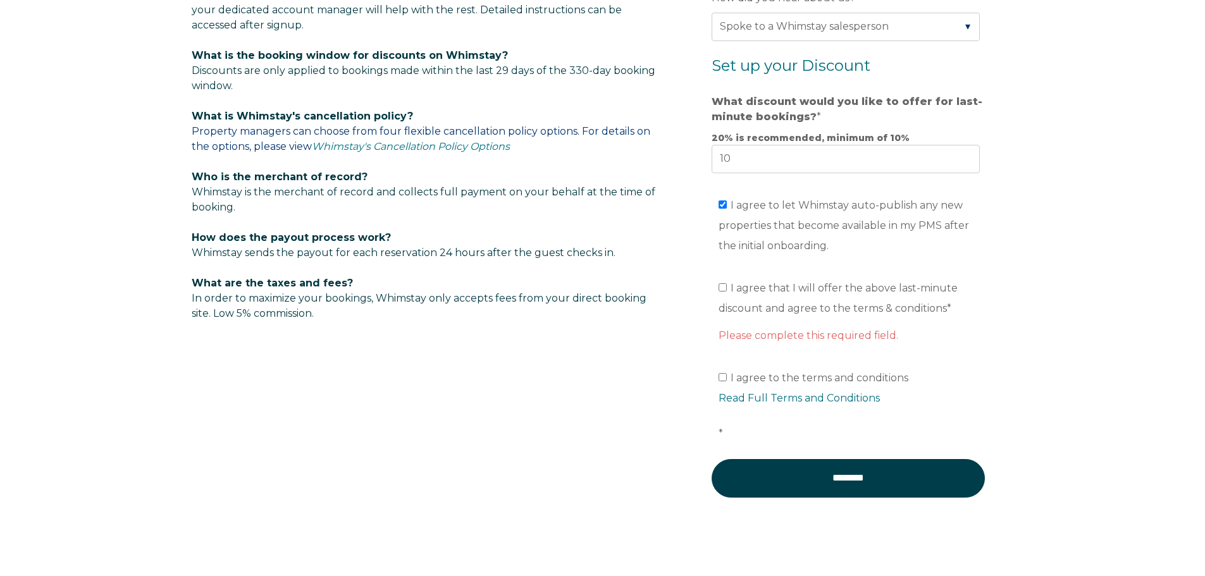
click at [725, 292] on label "I agree that I will offer the above last-minute discount and agree to the terms…" at bounding box center [837, 298] width 239 height 32
click at [725, 292] on input "I agree that I will offer the above last-minute discount and agree to the terms…" at bounding box center [722, 287] width 8 height 8
checkbox input "true"
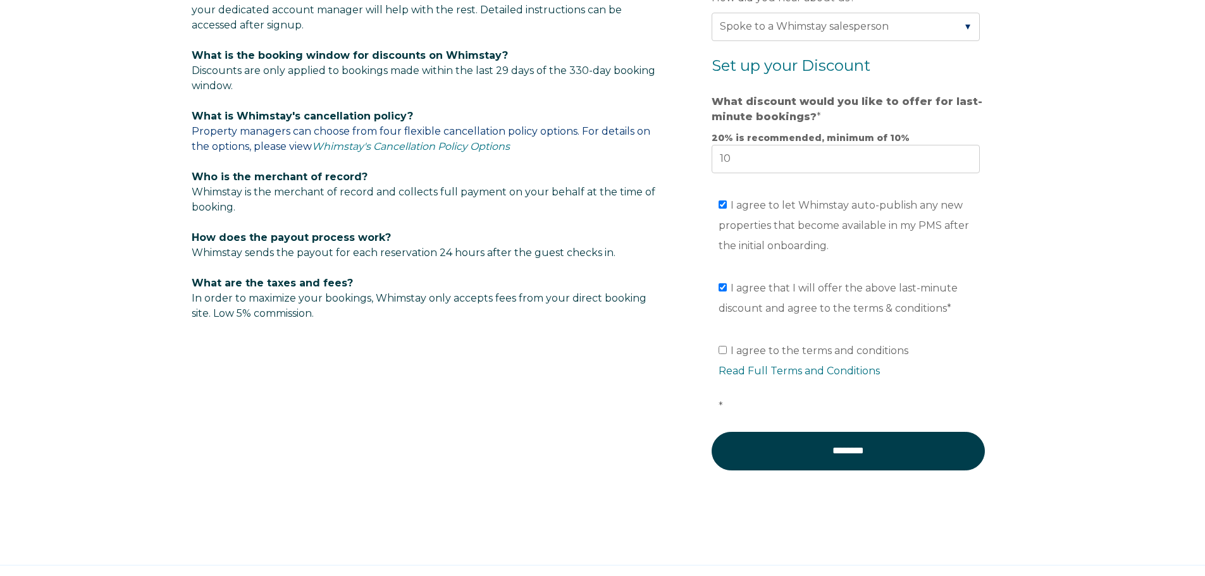
click at [723, 352] on input "I agree to the terms and conditions Read Full Terms and Conditions *" at bounding box center [722, 350] width 8 height 8
checkbox input "true"
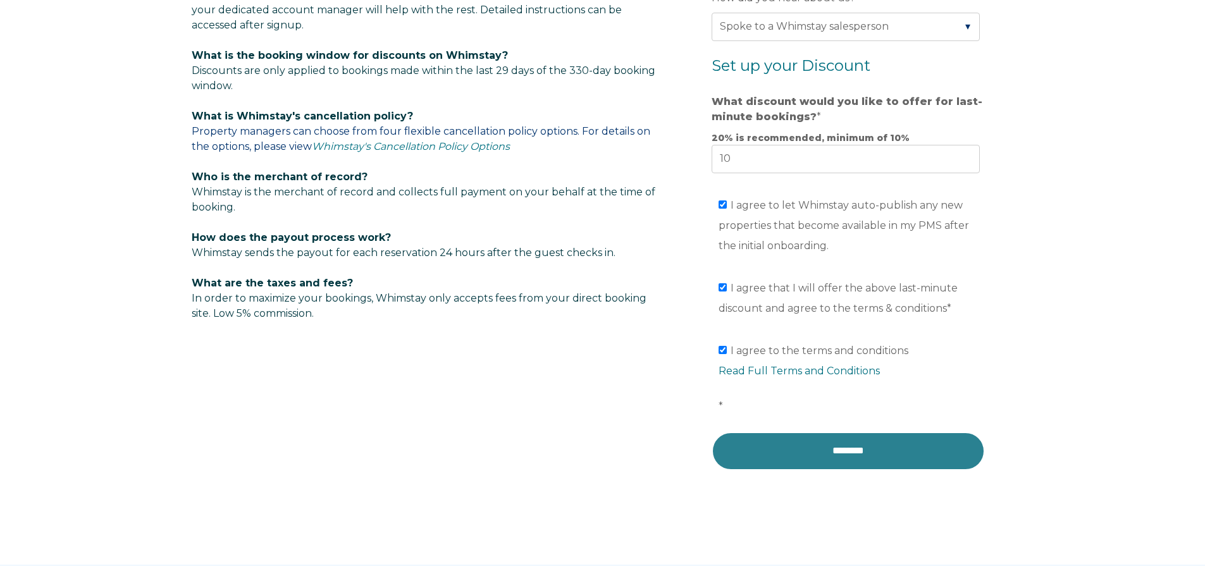
click at [846, 463] on input "********" at bounding box center [847, 451] width 273 height 38
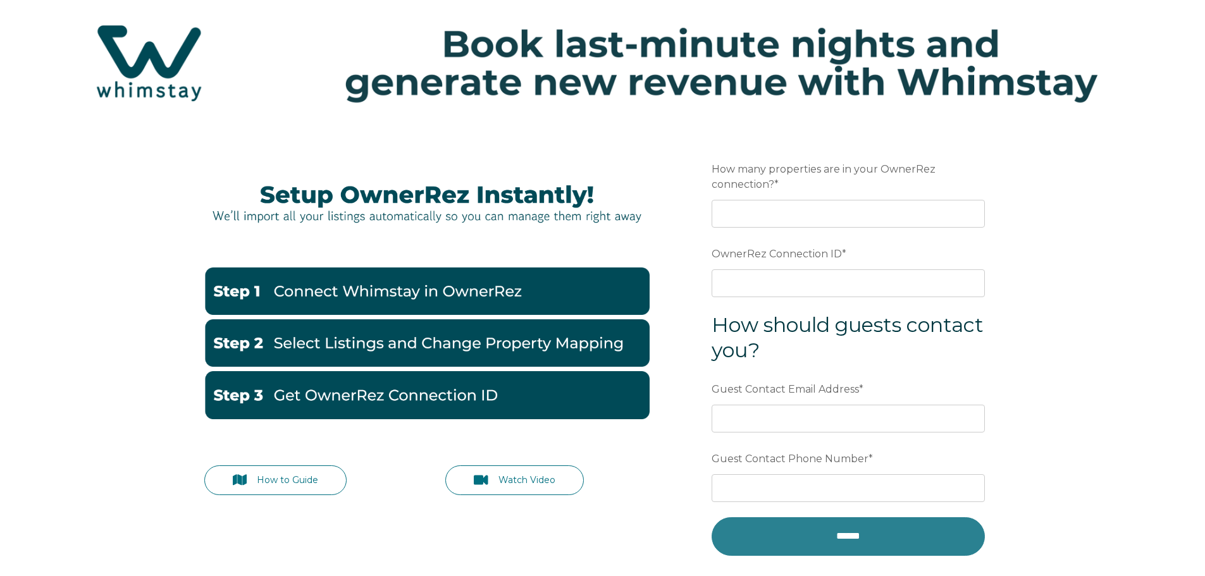
scroll to position [246, 0]
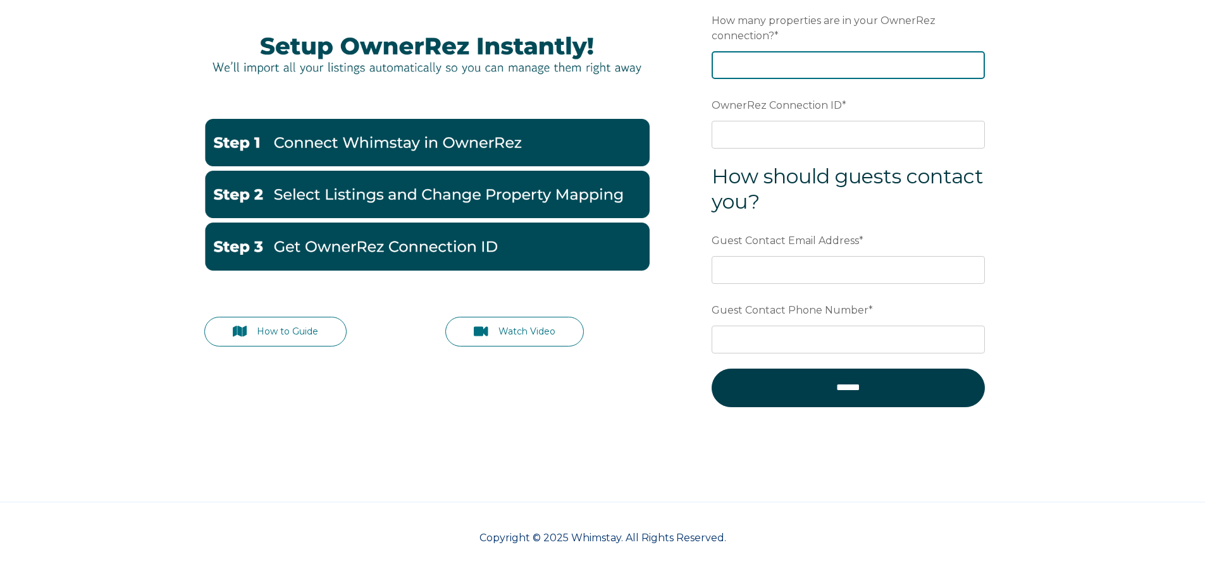
click at [770, 71] on input "How many properties are in your OwnerRez connection? *" at bounding box center [847, 65] width 273 height 28
type input "38"
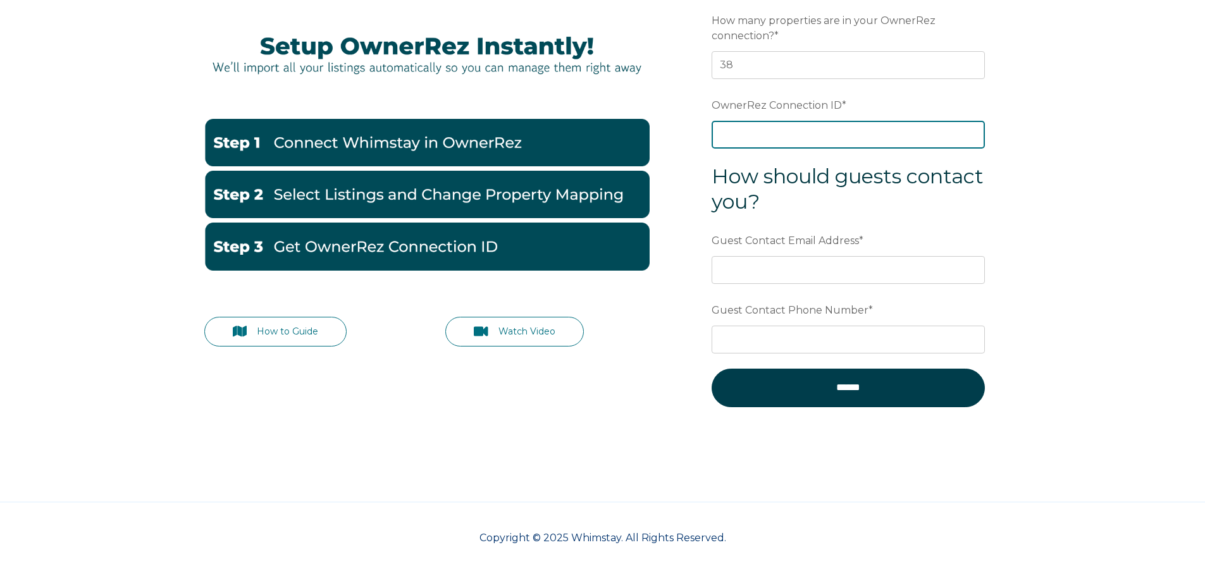
click at [809, 137] on input "OwnerRez Connection ID *" at bounding box center [847, 135] width 273 height 28
click at [780, 128] on input "OwnerRez Connection ID *" at bounding box center [847, 135] width 273 height 28
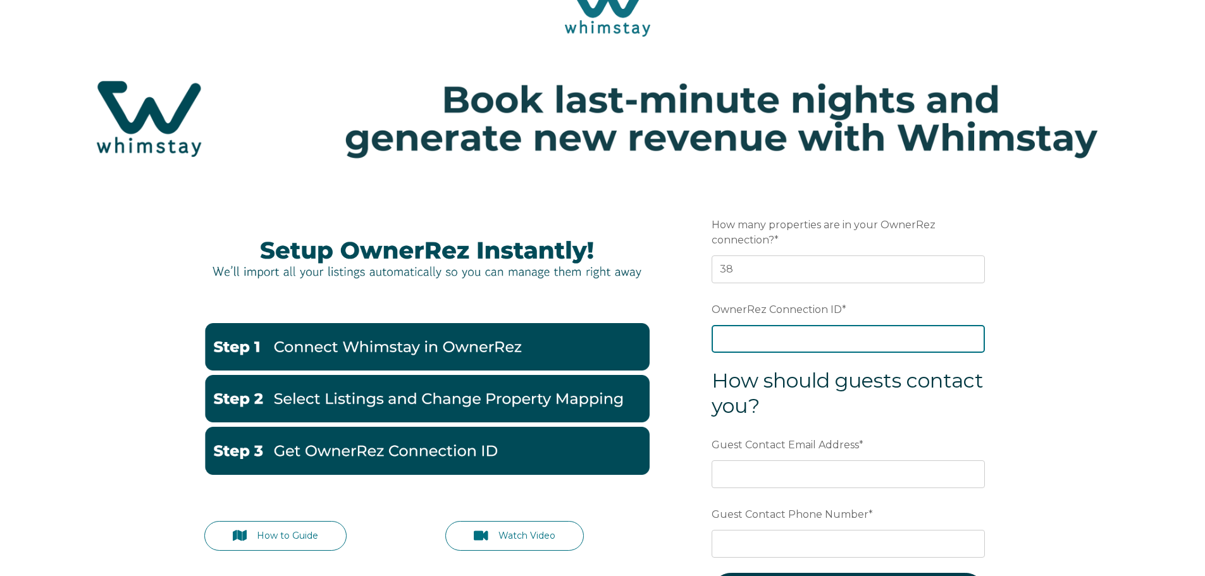
scroll to position [0, 0]
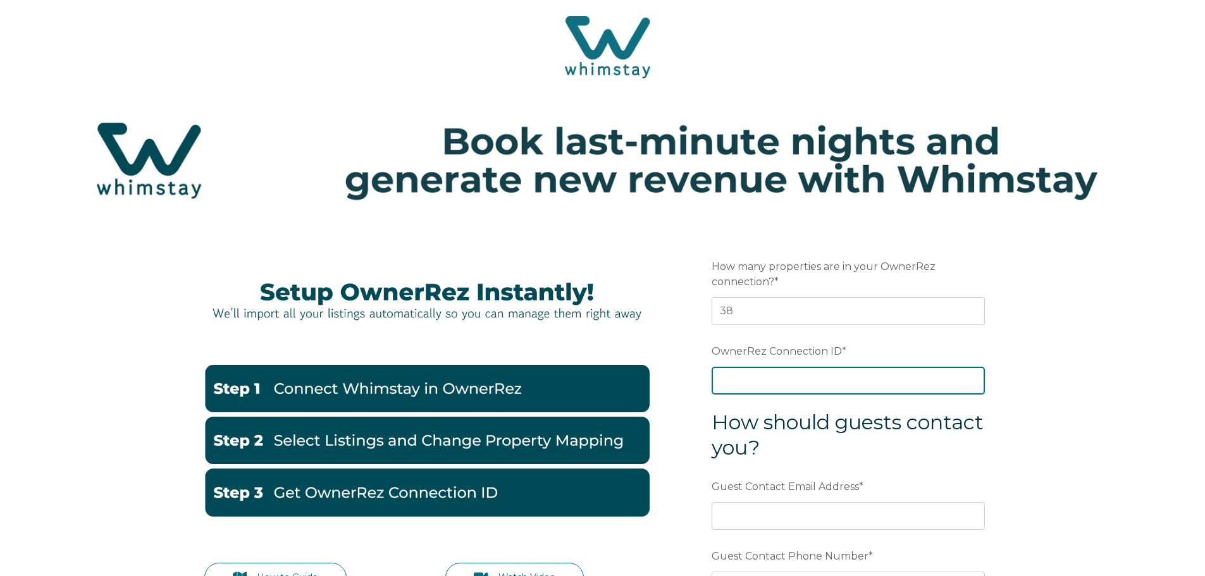
click at [769, 382] on input "OwnerRez Connection ID *" at bounding box center [847, 381] width 273 height 28
paste input "ora7ccddfbefx"
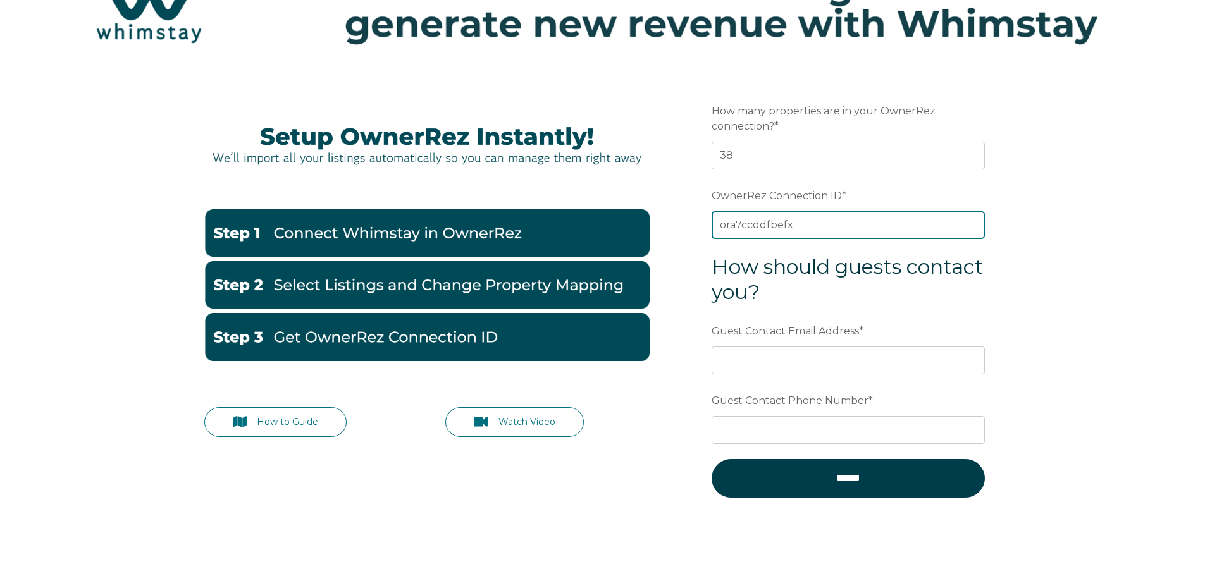
scroll to position [246, 0]
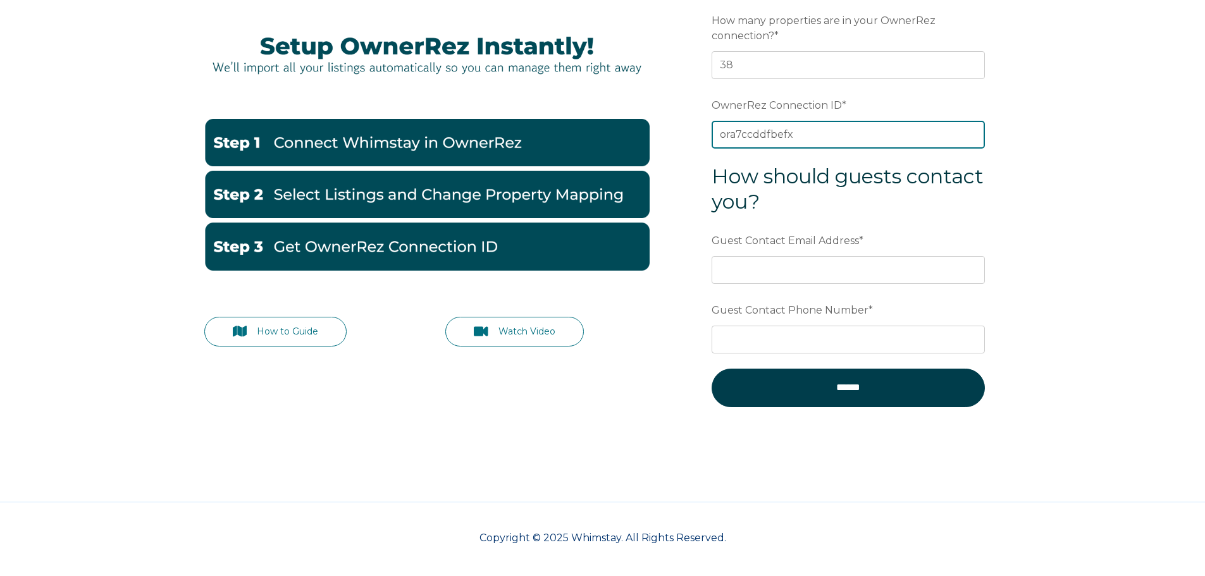
type input "ora7ccddfbefx"
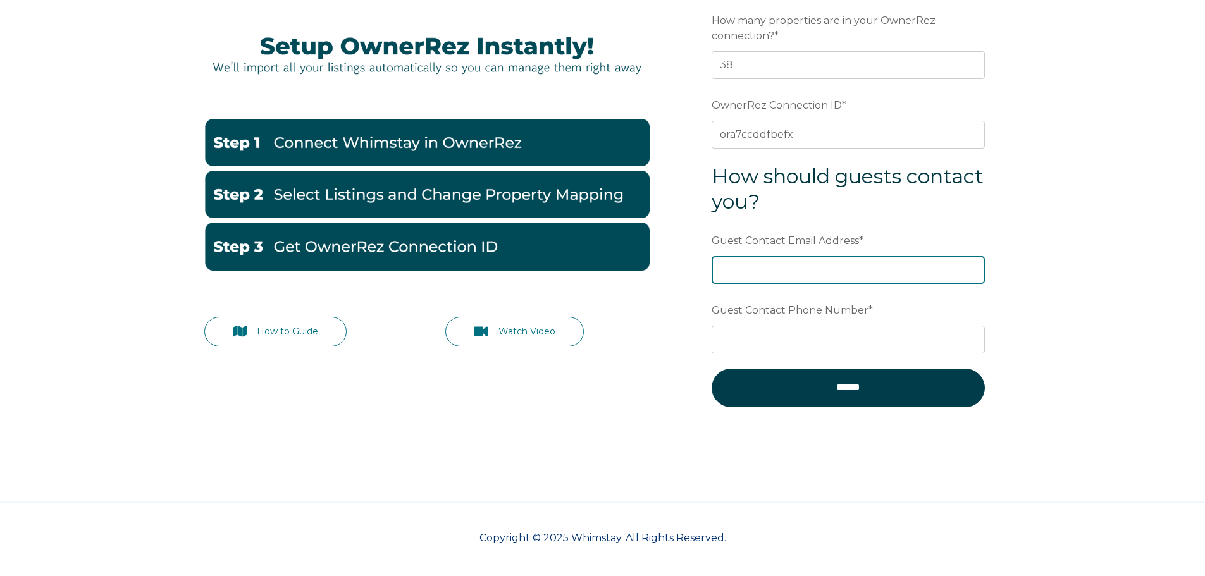
click at [790, 273] on input "Guest Contact Email Address *" at bounding box center [847, 270] width 273 height 28
type input "Hello@hellosunshinevr.com"
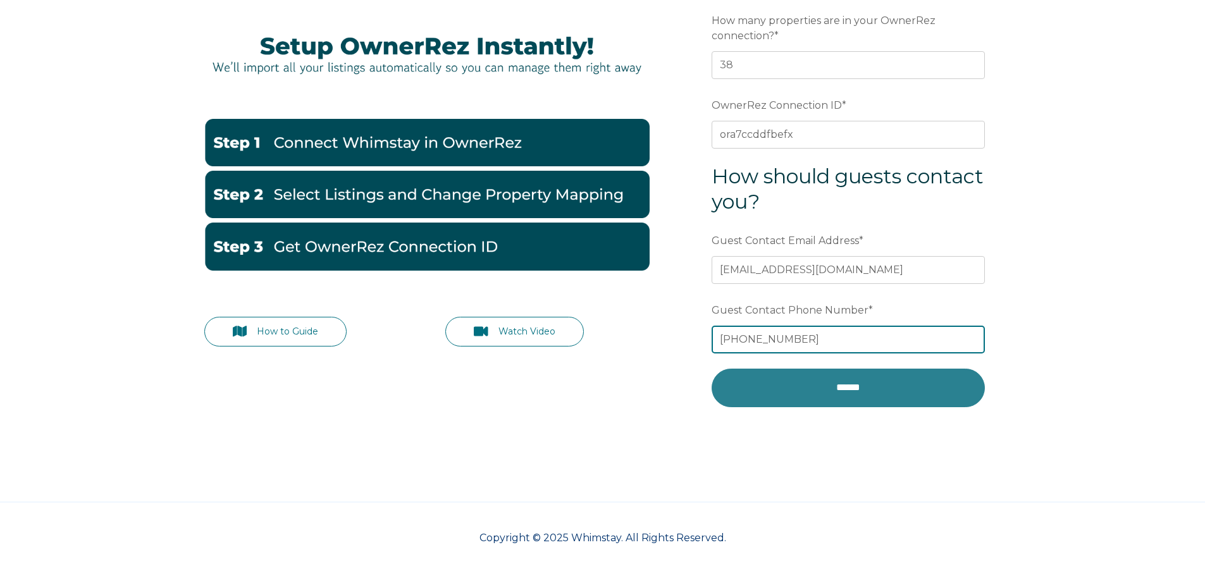
type input "727-591-4787"
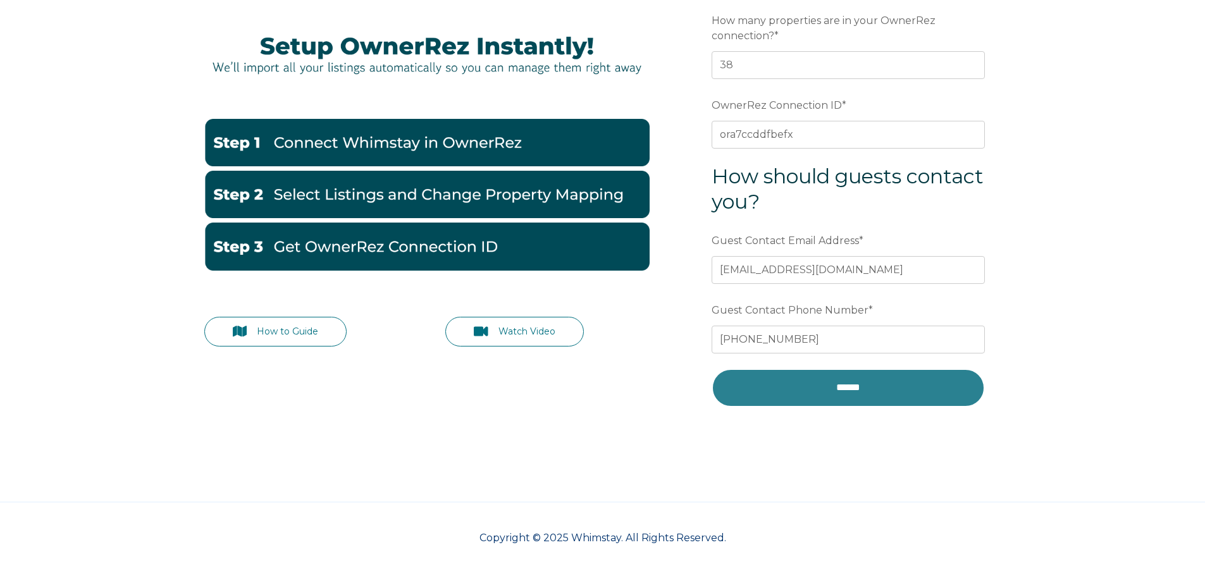
click at [807, 388] on input "******" at bounding box center [847, 388] width 273 height 38
